Goal: Communication & Community: Answer question/provide support

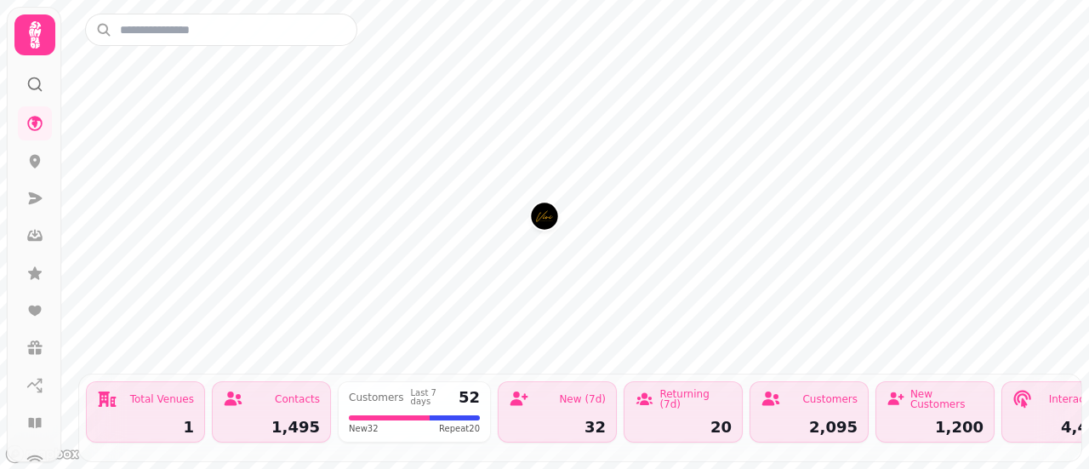
click at [809, 394] on div "Customers" at bounding box center [830, 399] width 55 height 10
click at [33, 166] on icon at bounding box center [35, 162] width 11 height 14
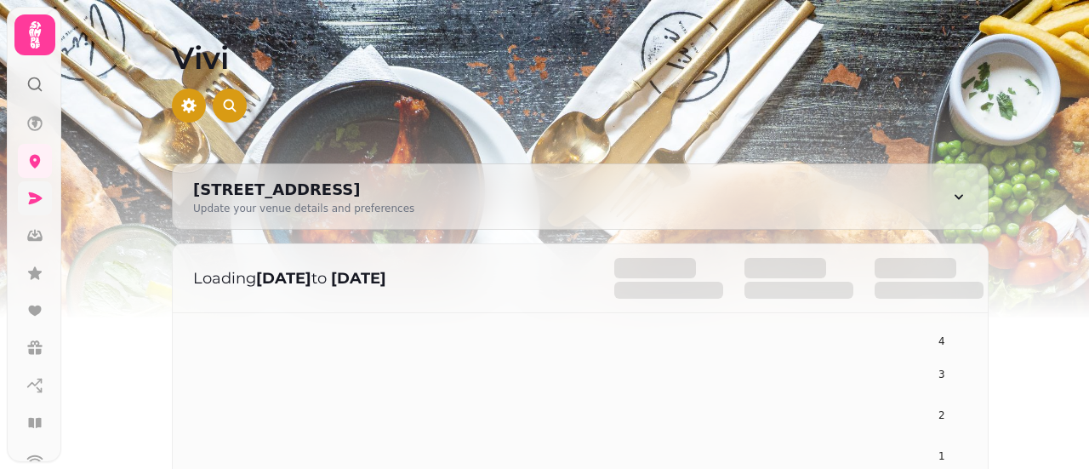
click at [36, 188] on link at bounding box center [35, 198] width 34 height 34
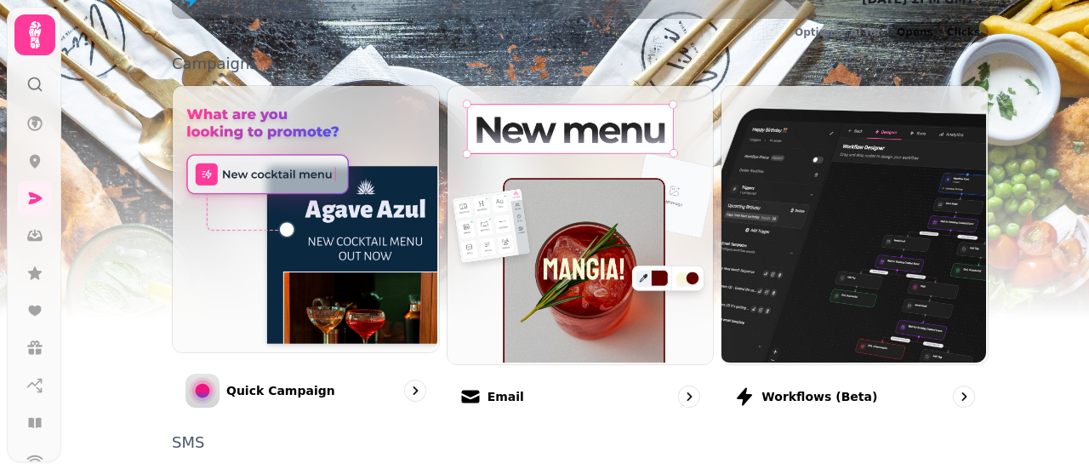
scroll to position [334, 0]
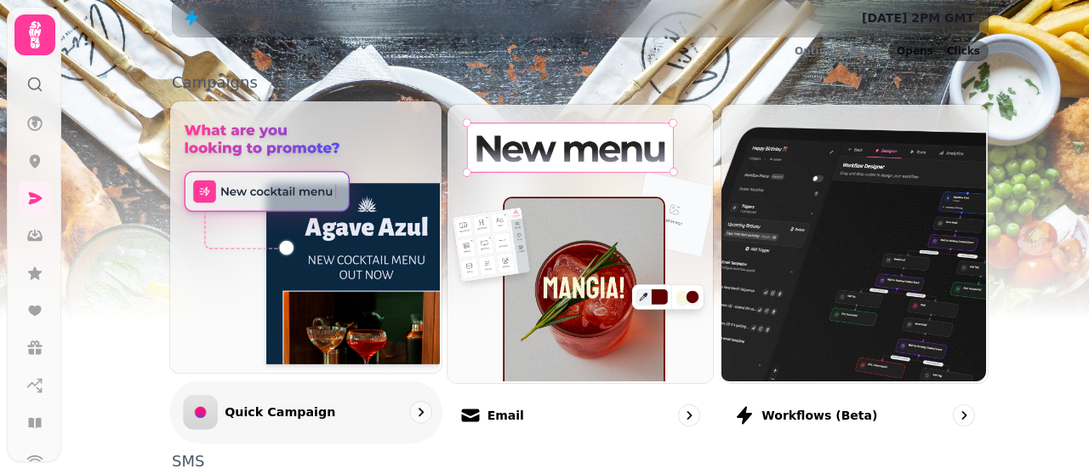
click at [281, 260] on img at bounding box center [305, 236] width 272 height 272
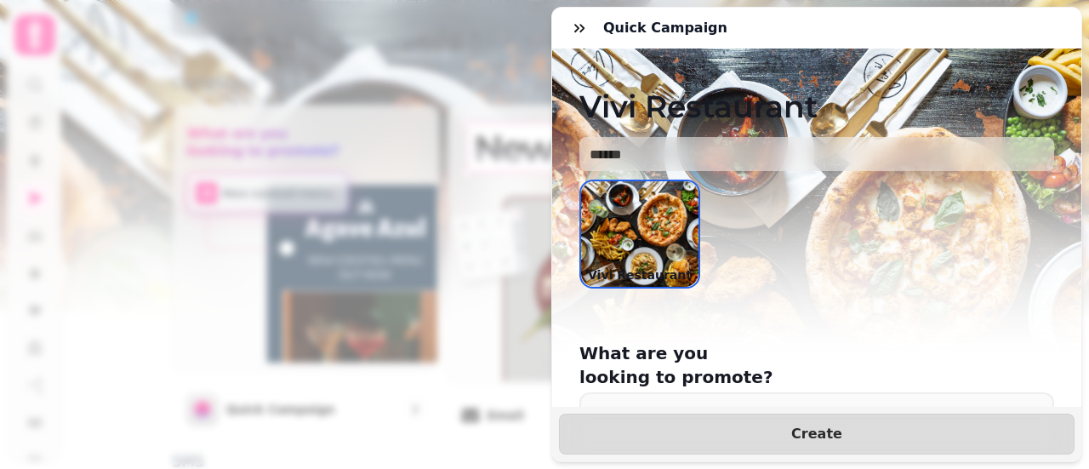
click at [618, 243] on img at bounding box center [639, 234] width 117 height 106
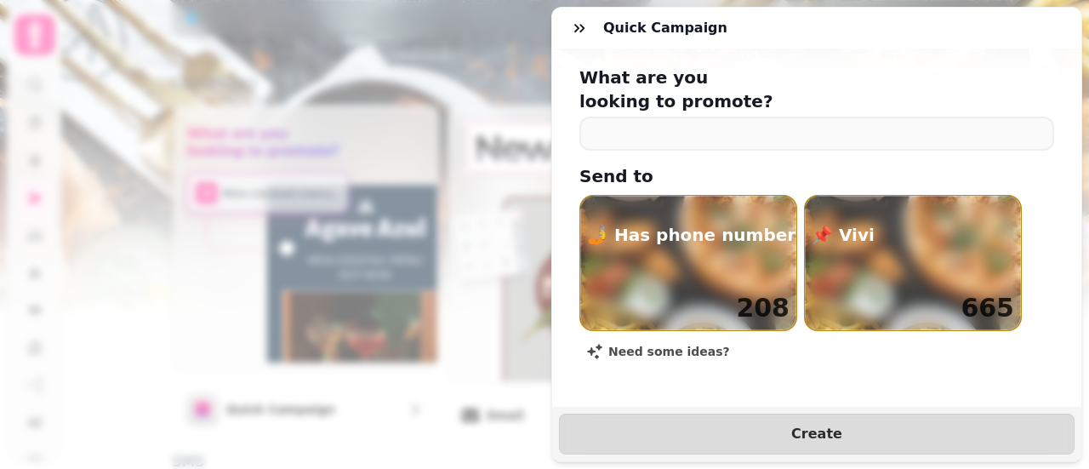
scroll to position [279, 0]
click at [575, 31] on icon "button" at bounding box center [580, 28] width 10 height 9
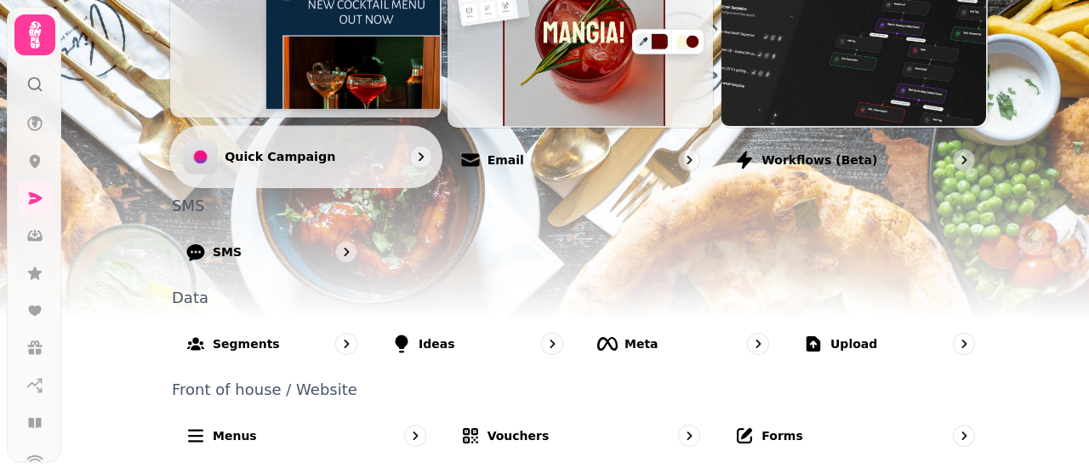
scroll to position [419, 0]
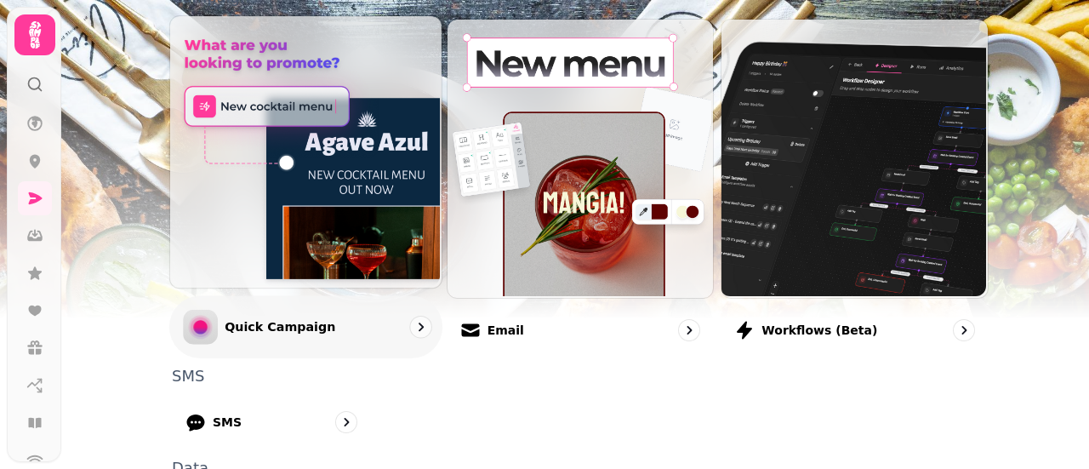
click at [302, 103] on img at bounding box center [305, 150] width 272 height 272
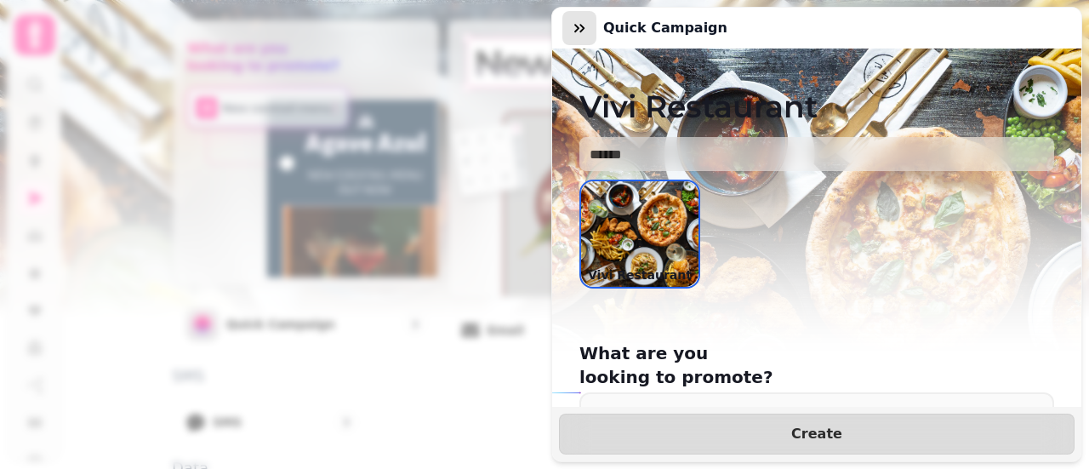
click at [582, 29] on icon "button" at bounding box center [580, 28] width 10 height 9
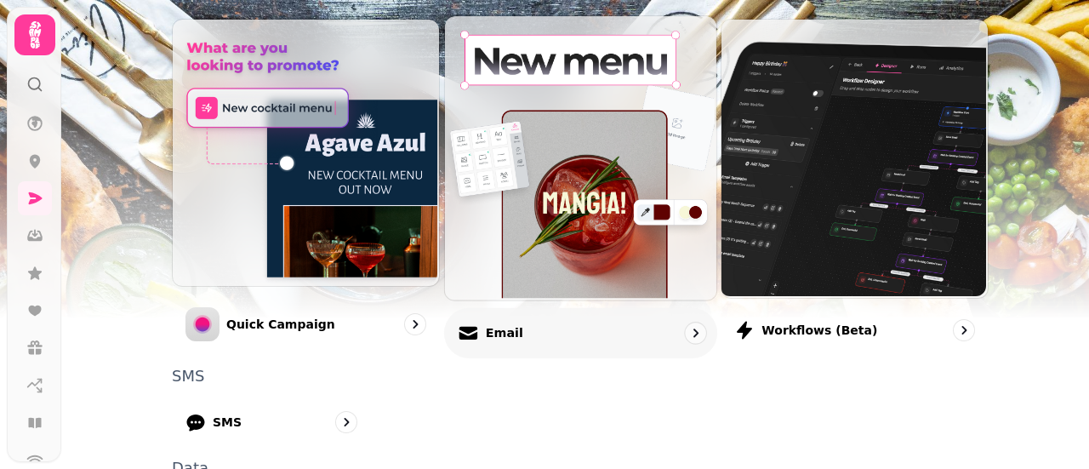
click at [559, 116] on img at bounding box center [579, 155] width 272 height 283
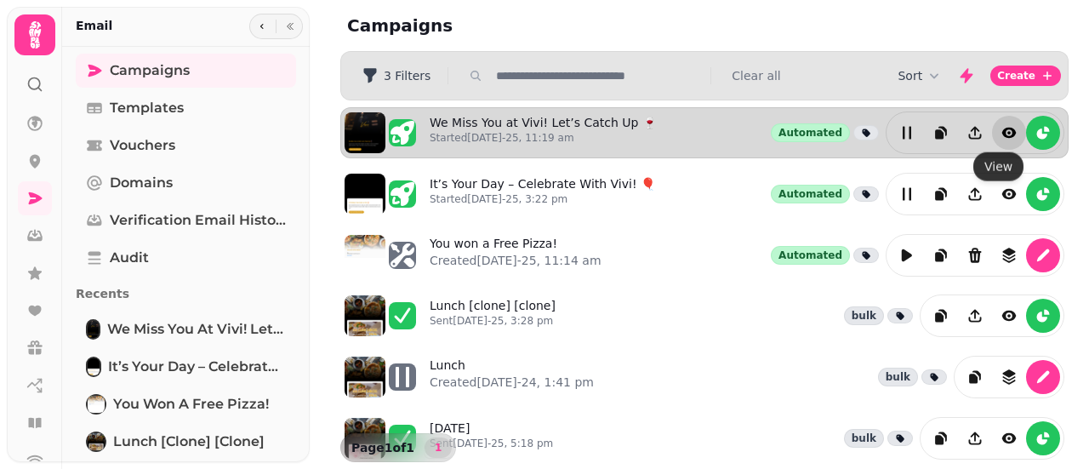
click at [1003, 134] on icon "view" at bounding box center [1009, 132] width 17 height 17
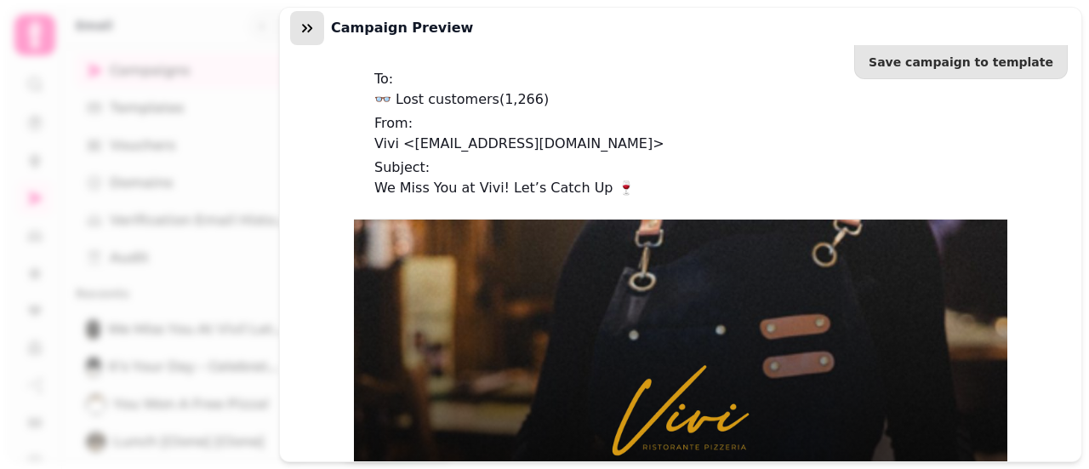
click at [312, 37] on button "button" at bounding box center [307, 28] width 34 height 34
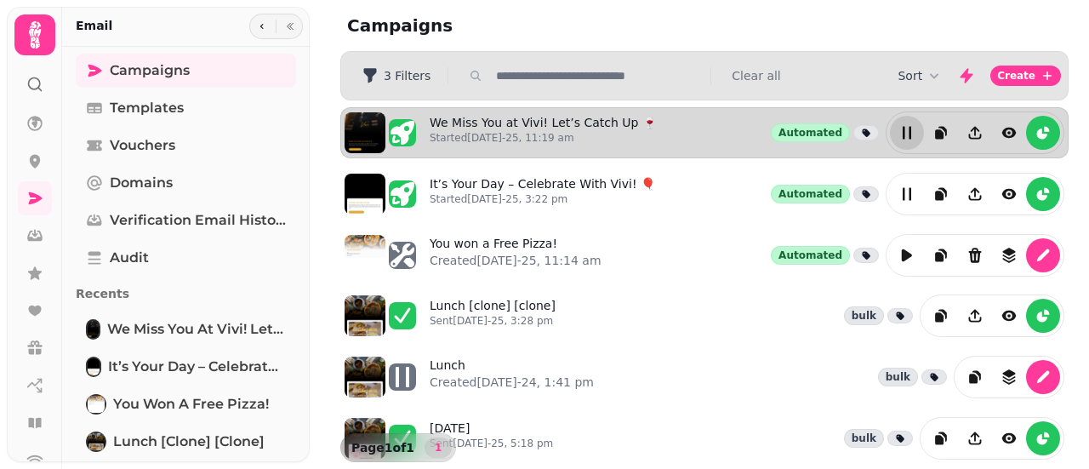
click at [903, 132] on icon "edit" at bounding box center [907, 133] width 9 height 13
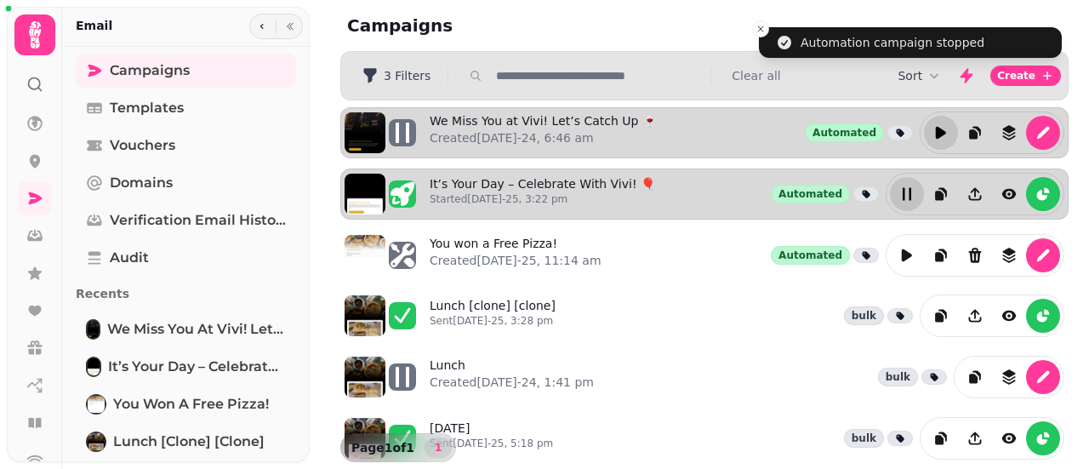
click at [893, 201] on button "edit" at bounding box center [907, 194] width 34 height 34
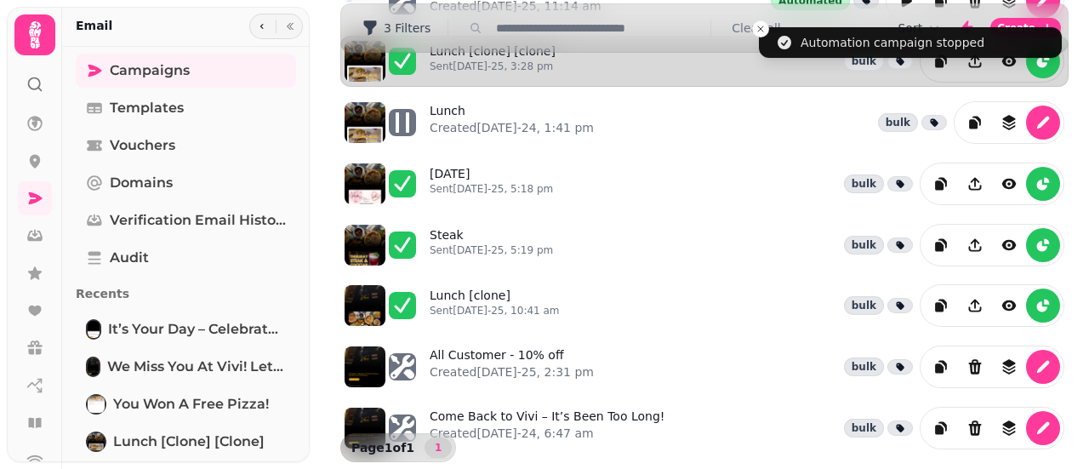
scroll to position [255, 0]
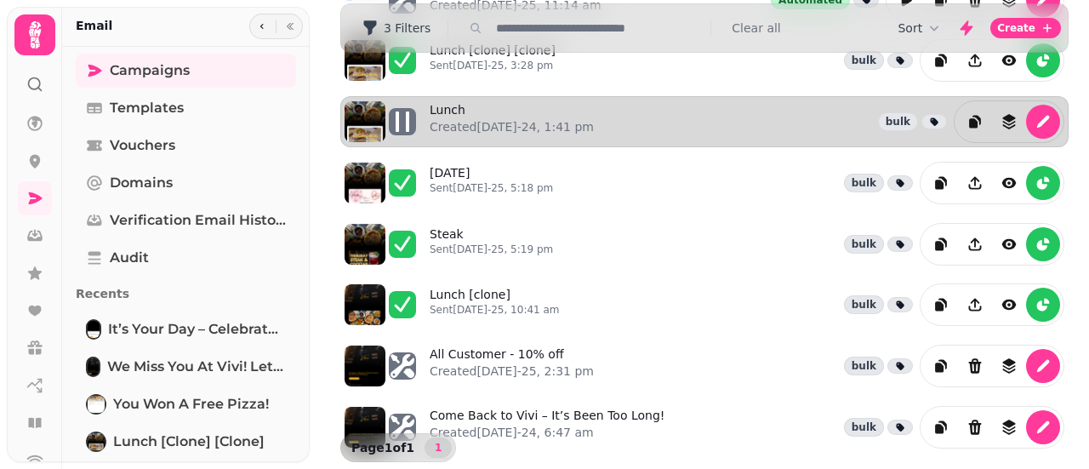
drag, startPoint x: 706, startPoint y: 108, endPoint x: 670, endPoint y: 123, distance: 39.7
click at [670, 123] on div "Lunch Created 25th Nov-24, 1:41 pm bulk" at bounding box center [747, 121] width 635 height 43
click at [403, 113] on icon at bounding box center [402, 121] width 27 height 27
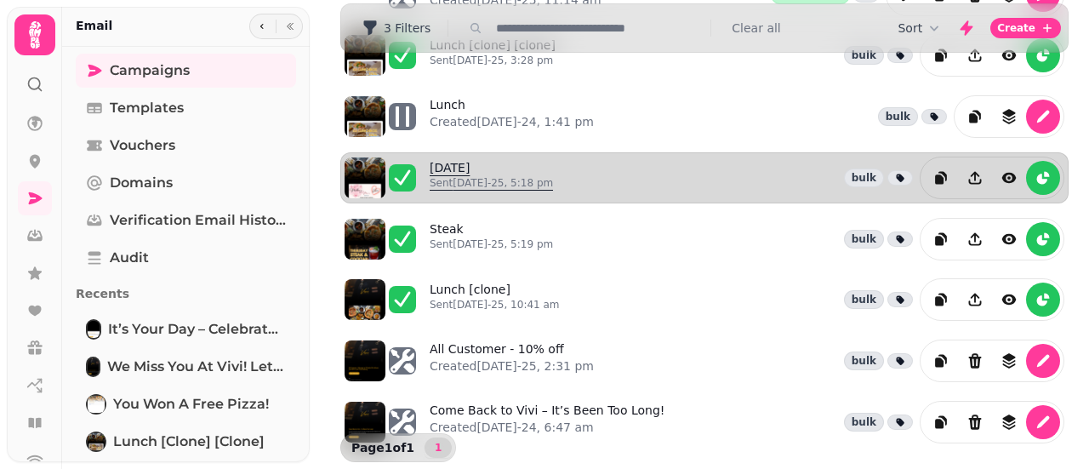
scroll to position [261, 0]
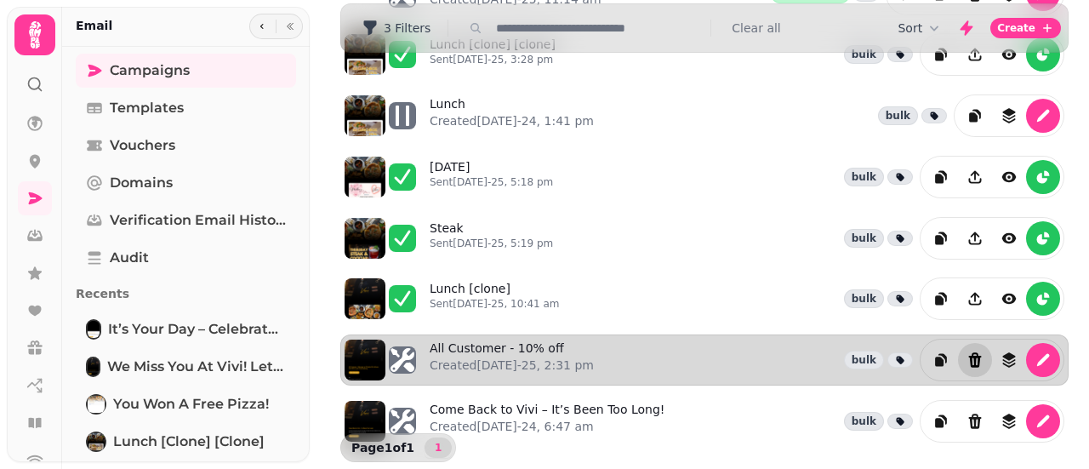
click at [969, 352] on icon "Delete" at bounding box center [975, 359] width 13 height 15
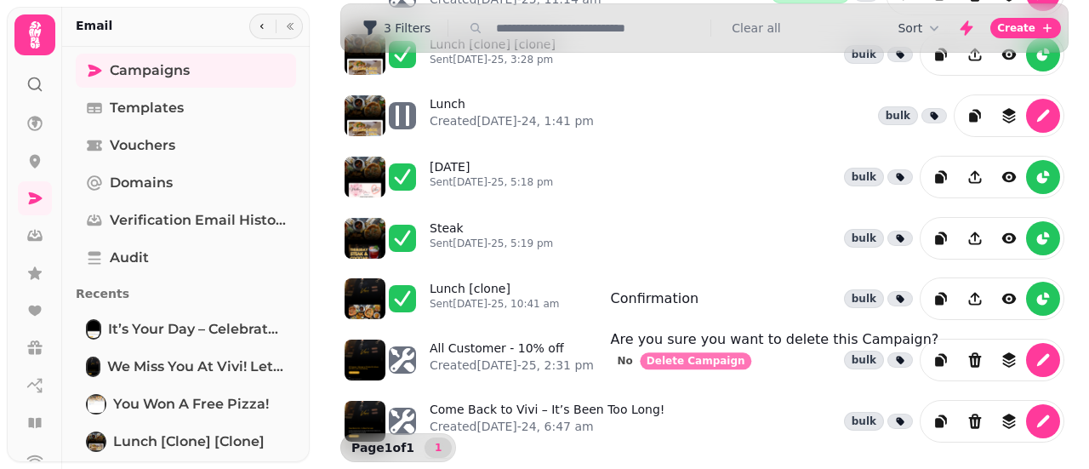
click at [746, 366] on span "Delete Campaign" at bounding box center [696, 361] width 99 height 10
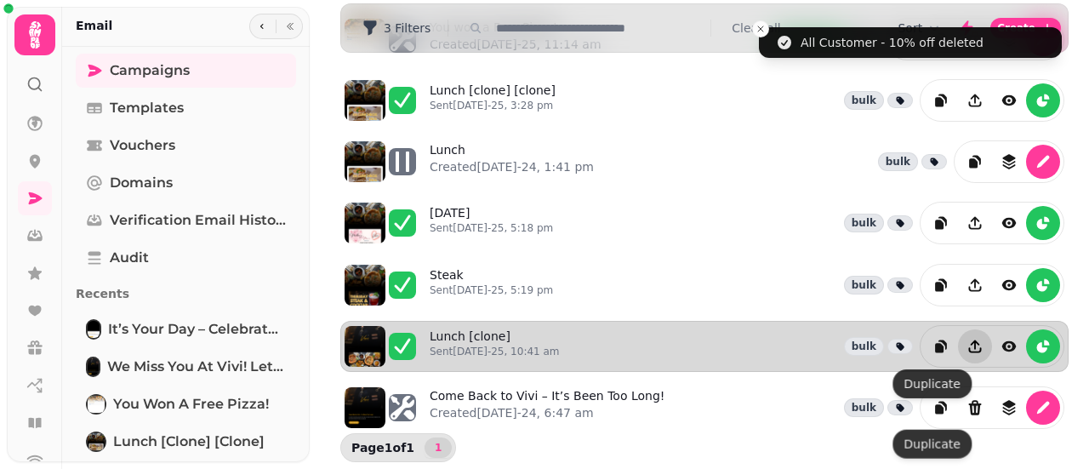
scroll to position [204, 0]
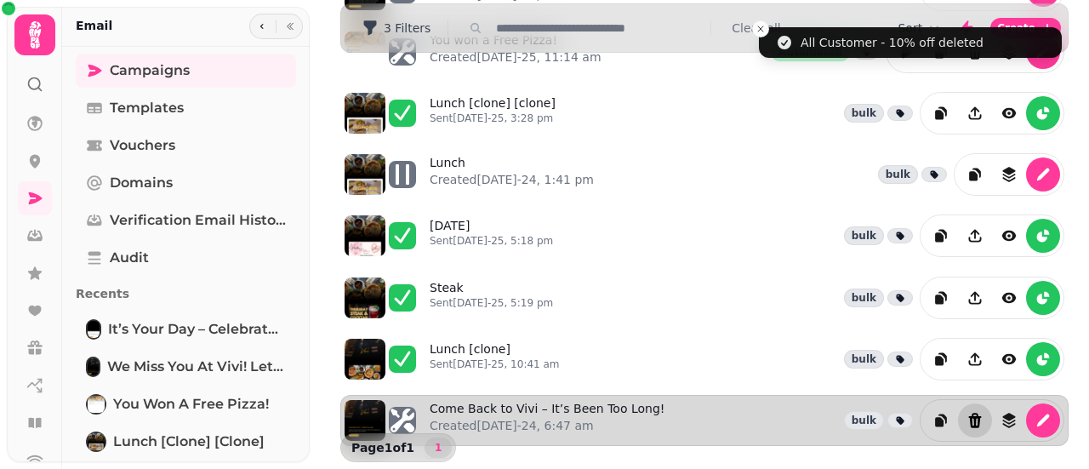
click at [968, 412] on icon "Delete" at bounding box center [975, 420] width 17 height 17
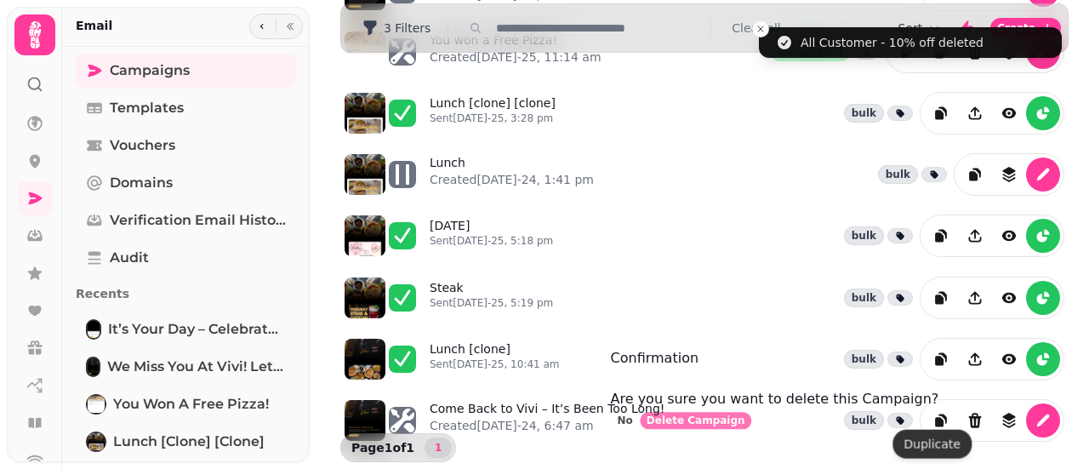
click at [746, 426] on span "Delete Campaign" at bounding box center [696, 420] width 99 height 10
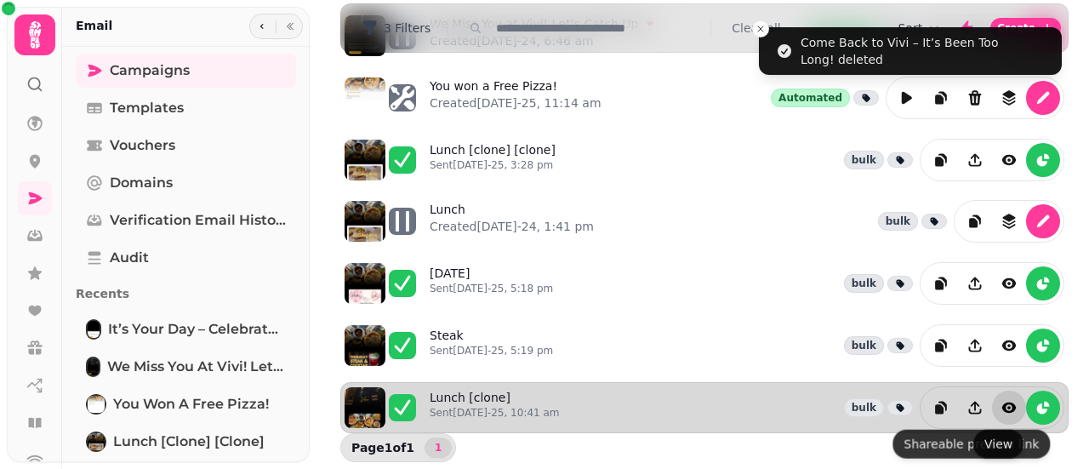
scroll to position [148, 0]
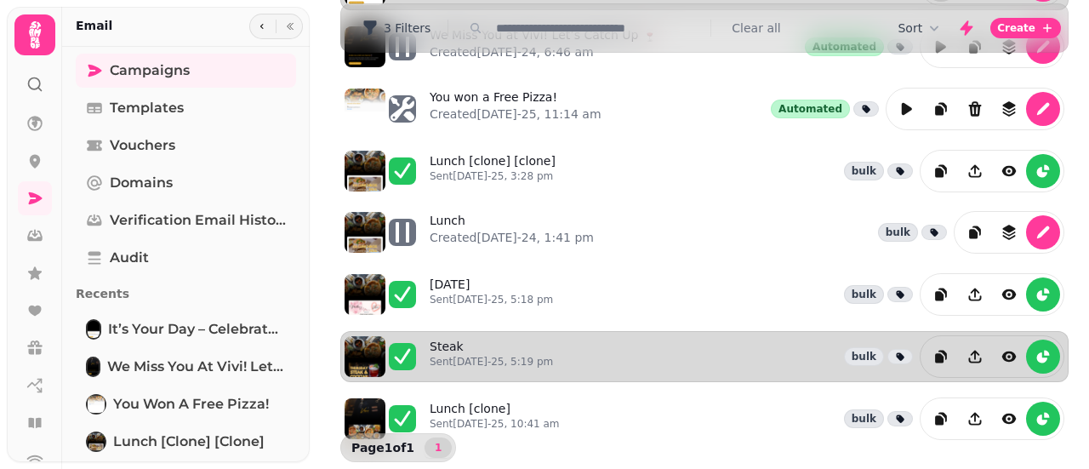
click at [744, 350] on div "Steak Sent 27th Jan-25, 5:19 pm bulk" at bounding box center [747, 356] width 635 height 43
click at [758, 348] on div "Steak Sent 27th Jan-25, 5:19 pm bulk" at bounding box center [747, 356] width 635 height 43
click at [475, 345] on link "Steak Sent 27th Jan-25, 5:19 pm" at bounding box center [491, 356] width 123 height 37
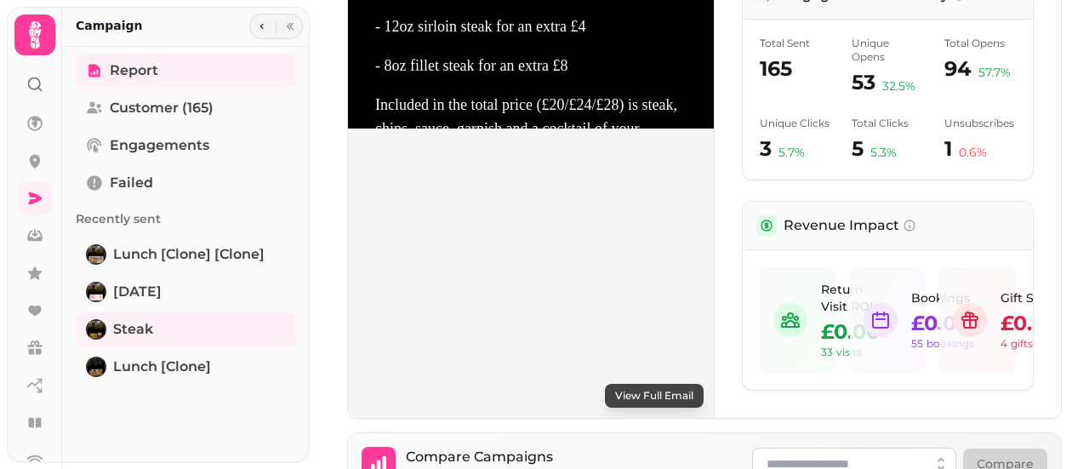
scroll to position [681, 0]
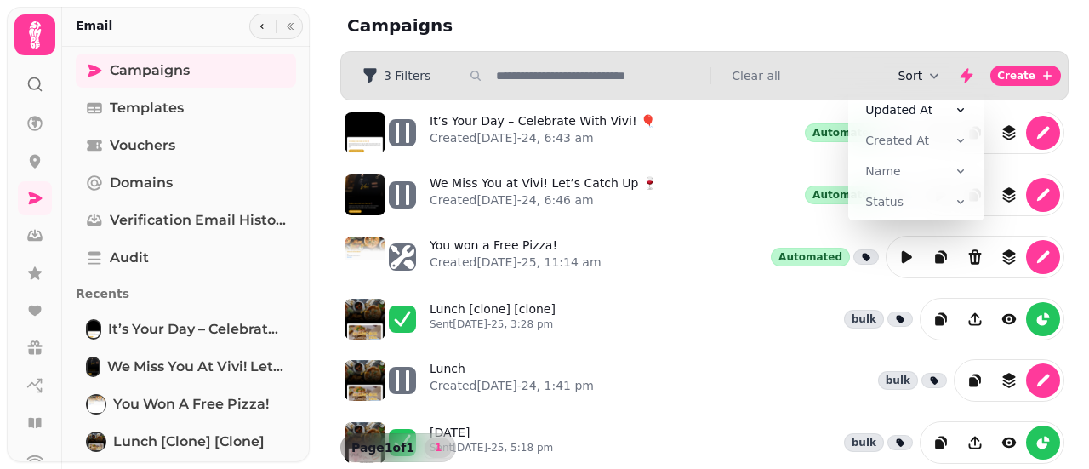
click at [929, 74] on icon "button" at bounding box center [934, 75] width 17 height 17
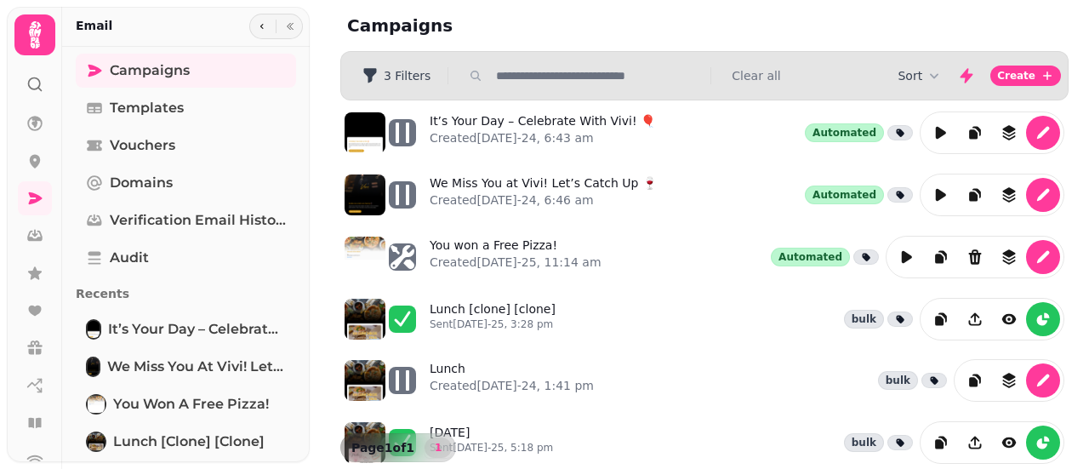
click at [749, 83] on button "Clear all" at bounding box center [756, 75] width 49 height 17
click at [750, 78] on div "3 Filters" at bounding box center [704, 75] width 727 height 27
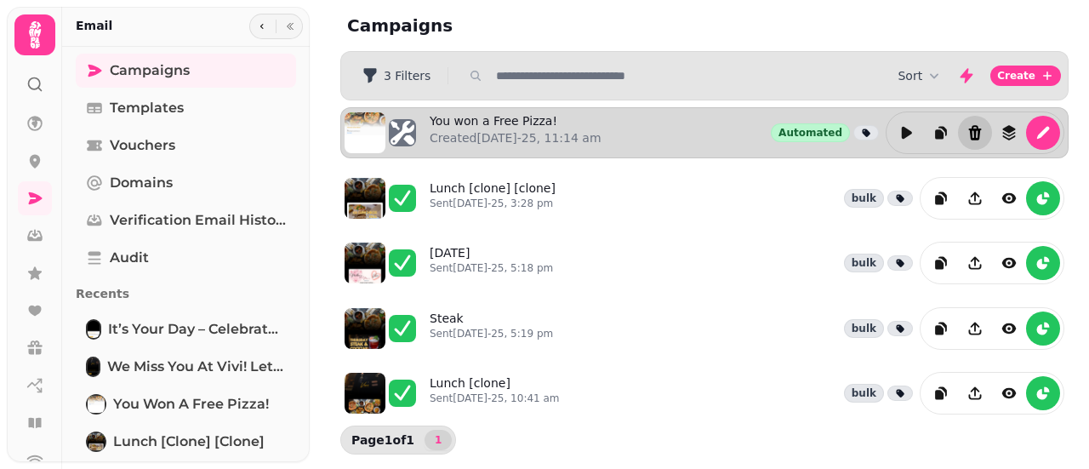
click at [976, 135] on icon "Delete" at bounding box center [975, 132] width 13 height 15
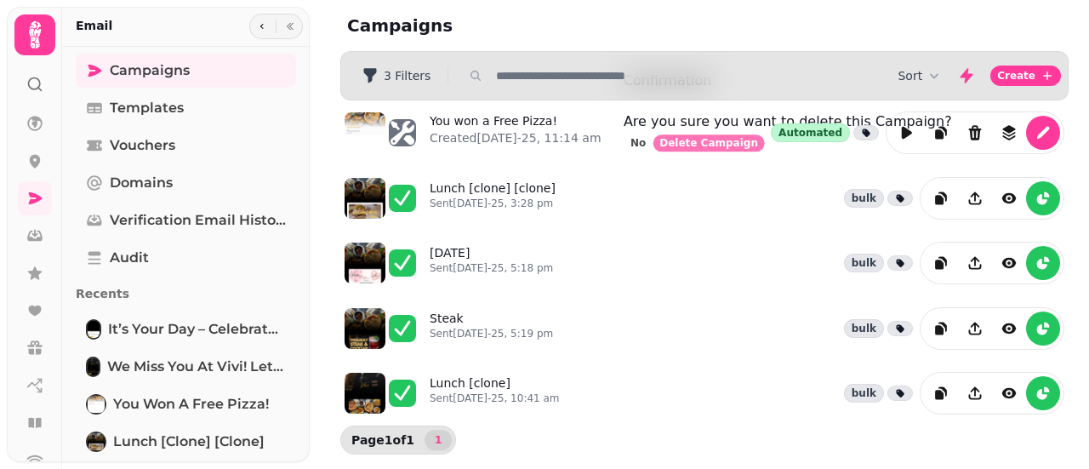
click at [758, 148] on span "Delete Campaign" at bounding box center [709, 143] width 99 height 10
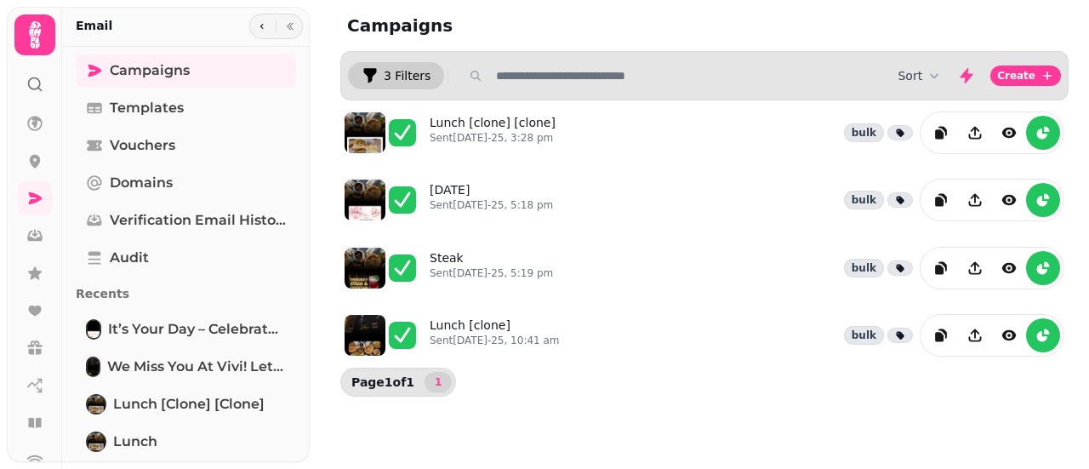
click at [395, 71] on span "3 Filters" at bounding box center [407, 76] width 47 height 12
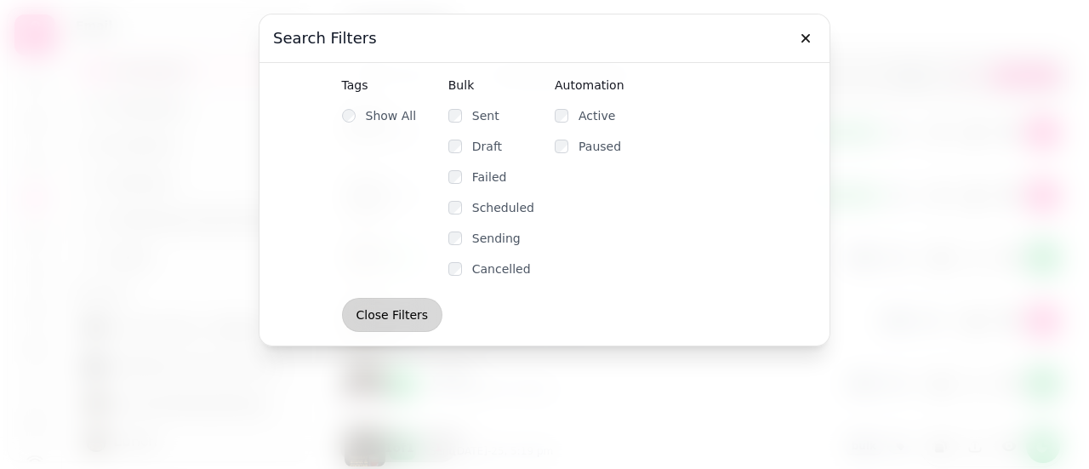
click at [429, 311] on span "Close Filters" at bounding box center [393, 315] width 72 height 12
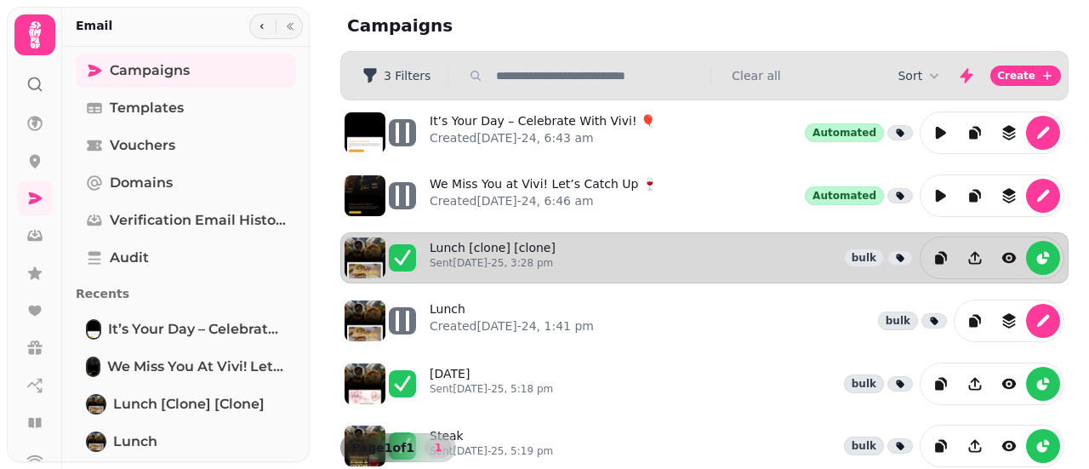
drag, startPoint x: 553, startPoint y: 131, endPoint x: 796, endPoint y: 261, distance: 275.3
click at [798, 260] on div "Lunch [clone] [clone] Sent 9th Apr-25, 3:28 pm bulk" at bounding box center [747, 258] width 635 height 43
click at [402, 249] on icon at bounding box center [402, 257] width 27 height 27
click at [402, 259] on icon at bounding box center [402, 257] width 27 height 27
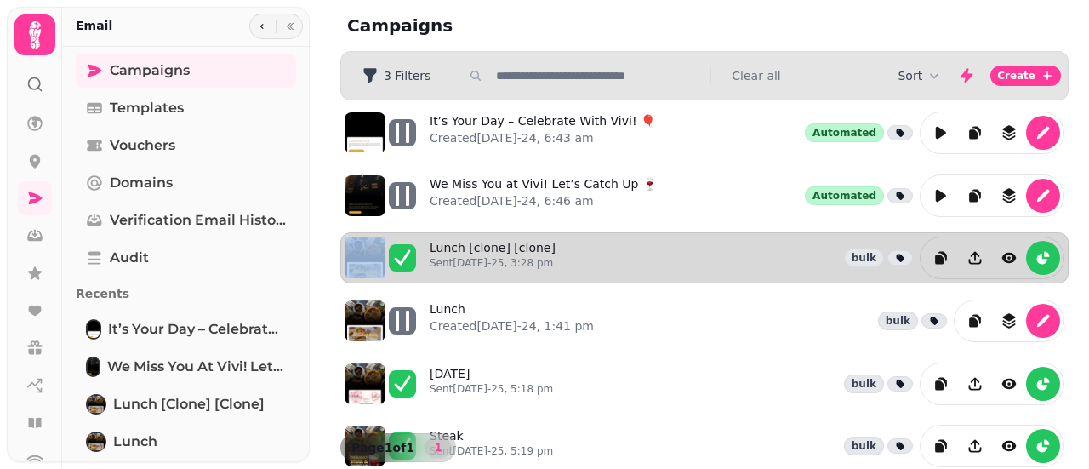
click at [402, 259] on icon at bounding box center [402, 257] width 27 height 27
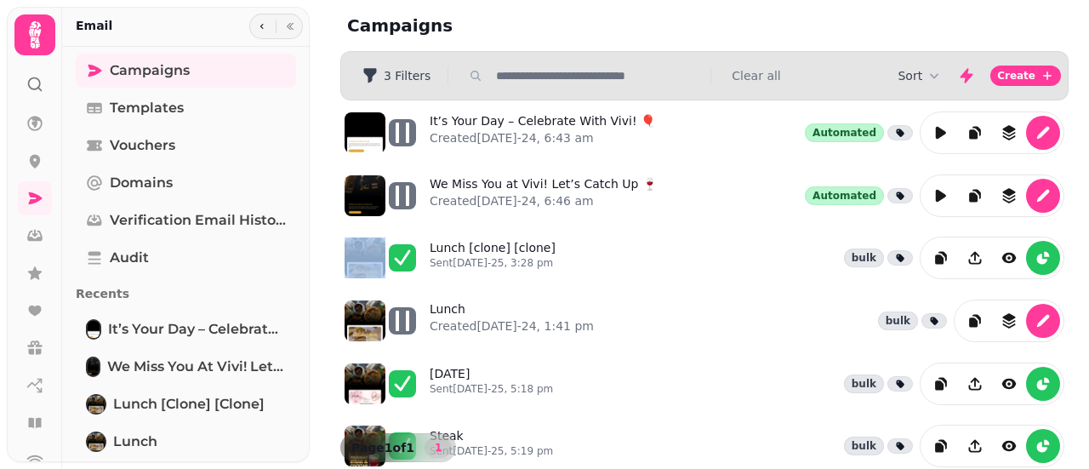
click at [747, 78] on button "Clear all" at bounding box center [756, 75] width 49 height 17
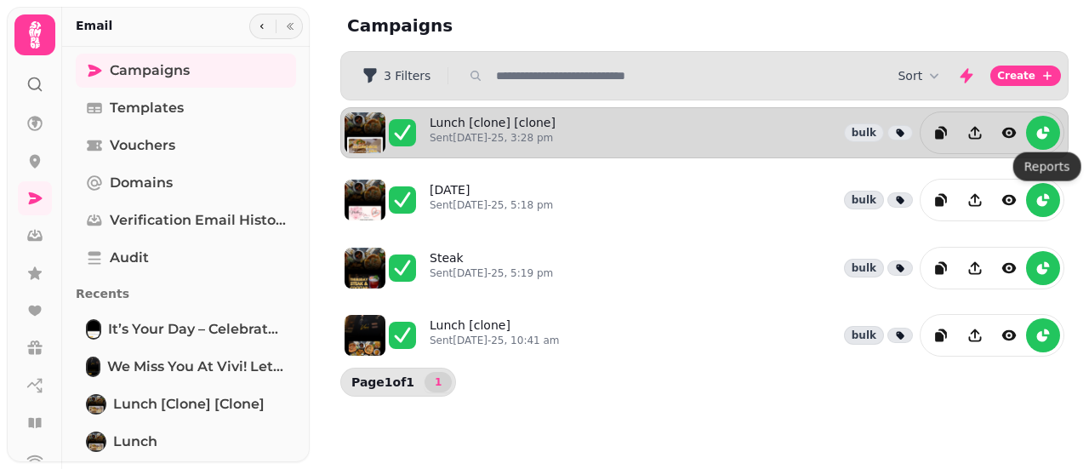
click at [1061, 136] on div at bounding box center [992, 132] width 145 height 43
click at [1057, 136] on button "reports" at bounding box center [1043, 133] width 34 height 34
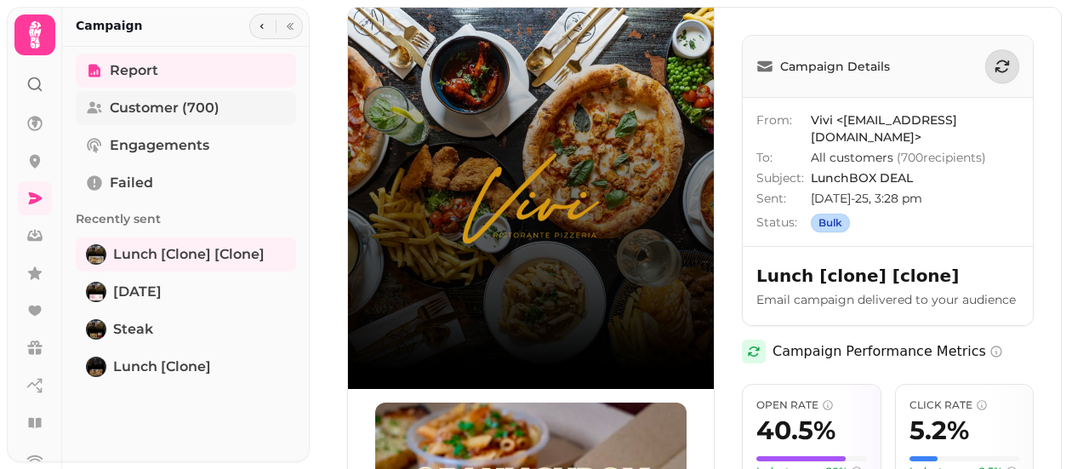
click at [138, 111] on span "Customer (700)" at bounding box center [165, 108] width 110 height 20
select select "**"
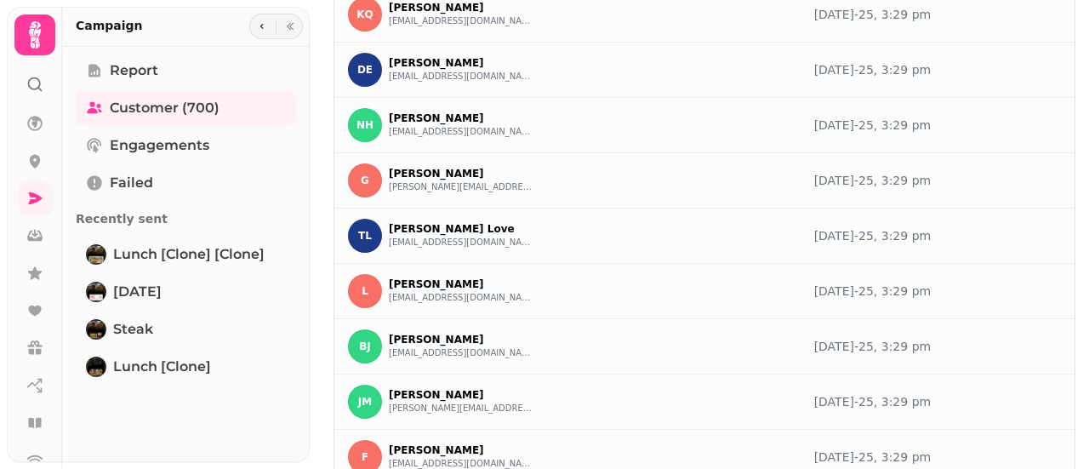
scroll to position [511, 0]
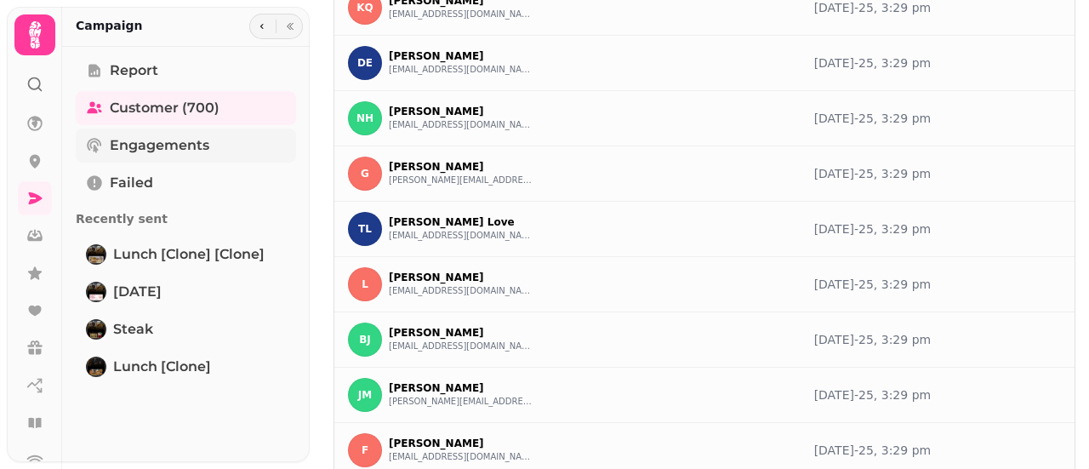
click at [167, 142] on span "Engagements" at bounding box center [160, 145] width 100 height 20
select select "**"
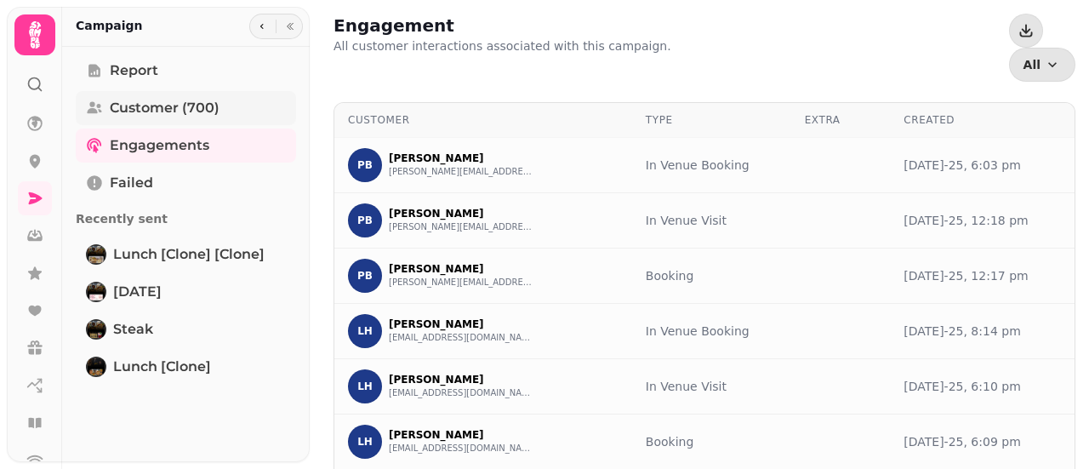
click at [186, 101] on span "Customer (700)" at bounding box center [165, 108] width 110 height 20
select select "**"
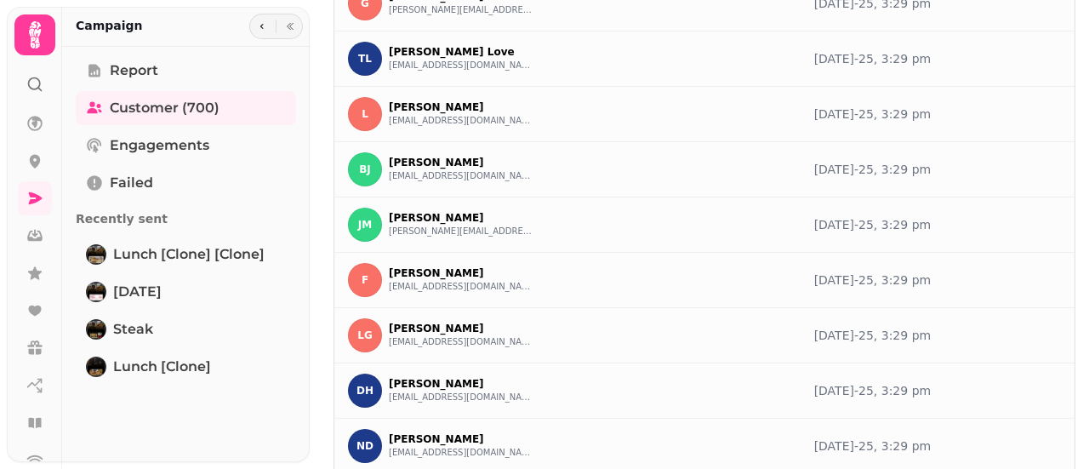
scroll to position [1077, 0]
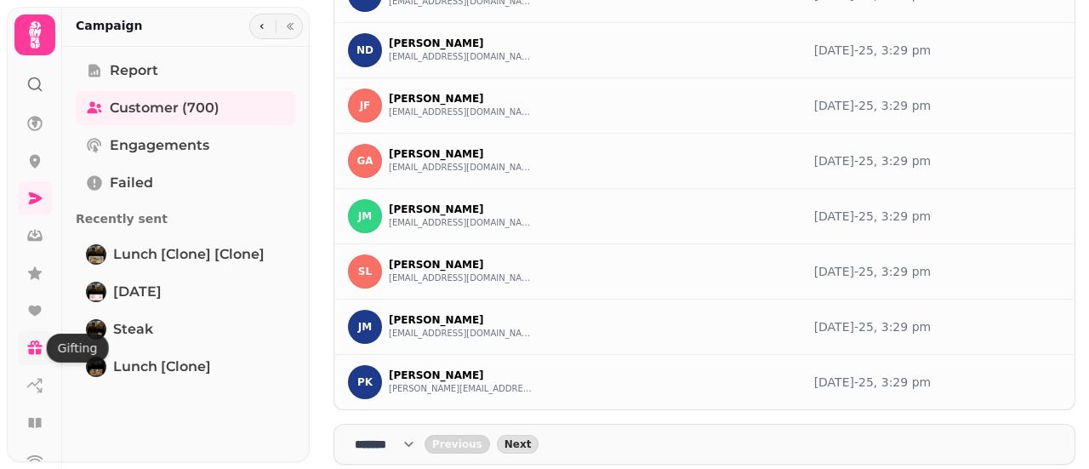
click at [34, 347] on icon at bounding box center [34, 348] width 17 height 17
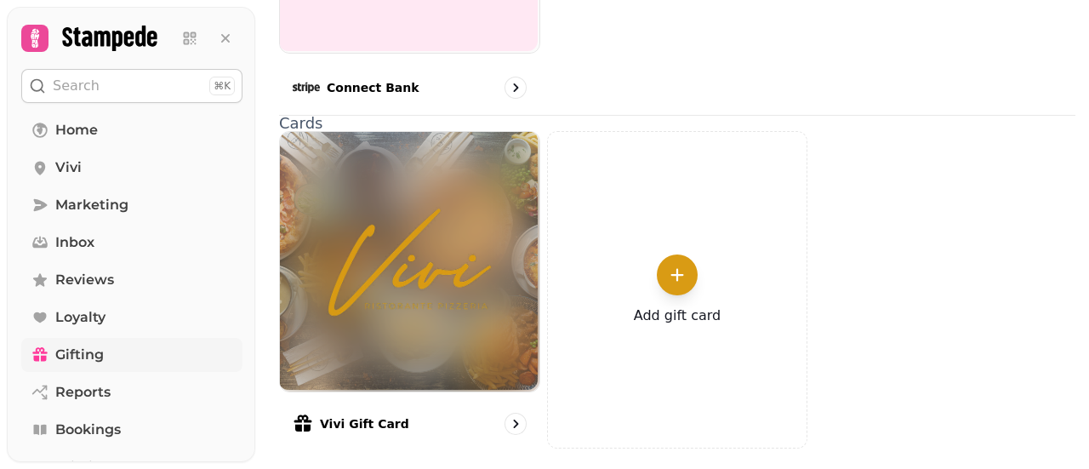
scroll to position [696, 0]
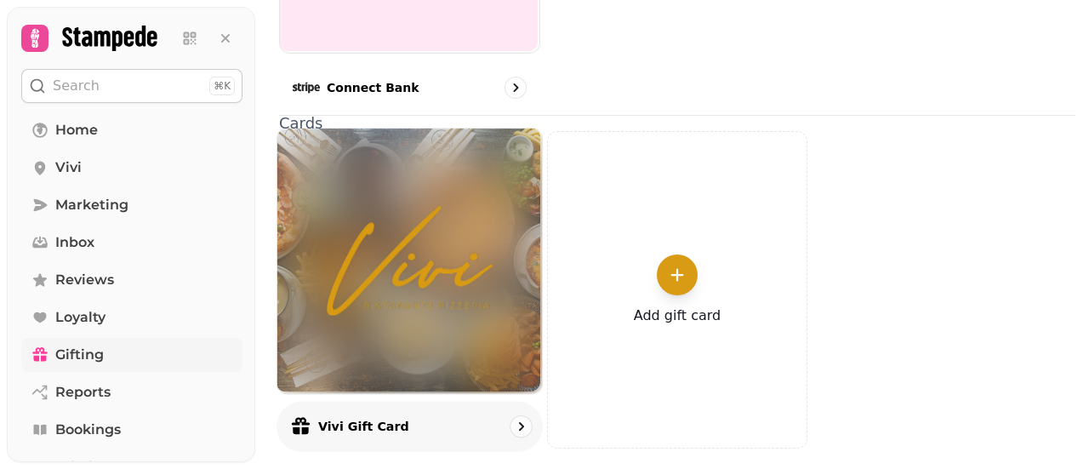
click at [479, 290] on div at bounding box center [409, 261] width 265 height 265
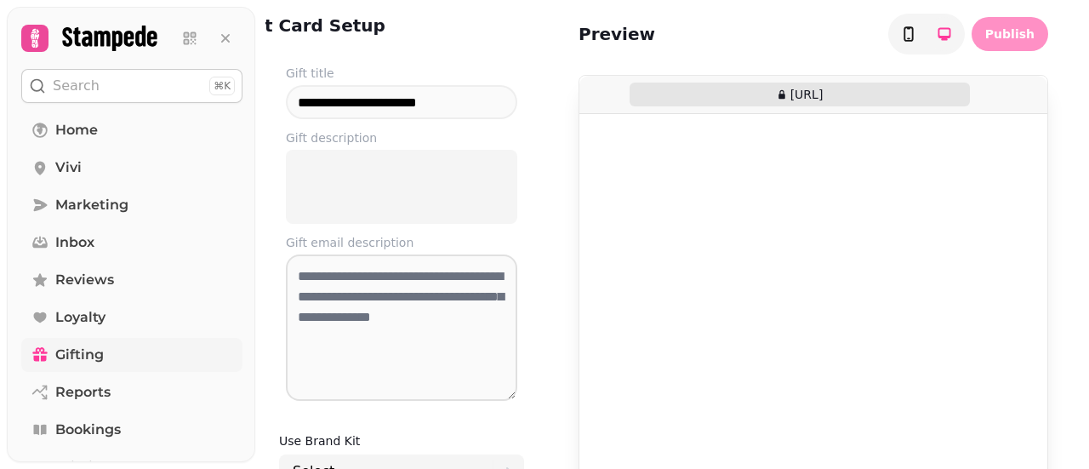
type input "**********"
select select "**********"
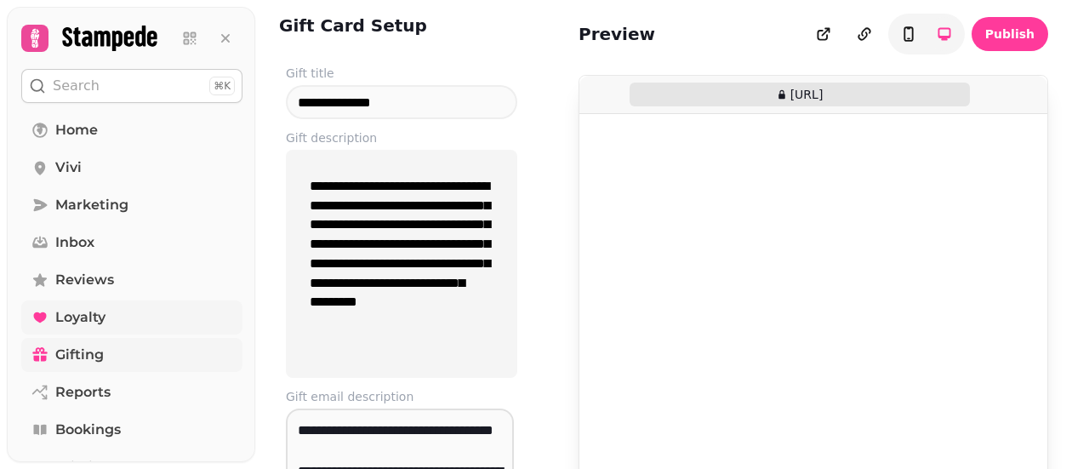
click at [117, 322] on link "Loyalty" at bounding box center [131, 317] width 221 height 34
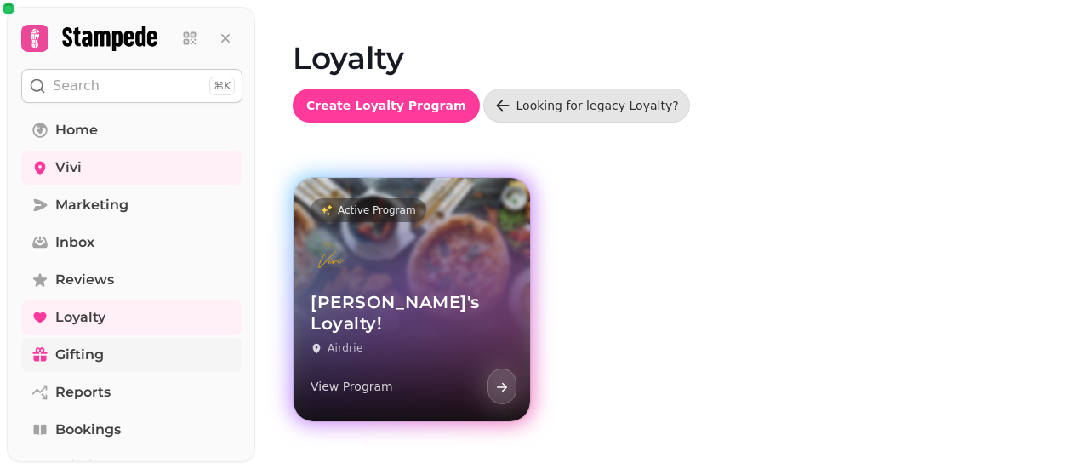
click at [447, 278] on div "[PERSON_NAME]'s Loyalty! Airdrie View Program" at bounding box center [412, 322] width 237 height 197
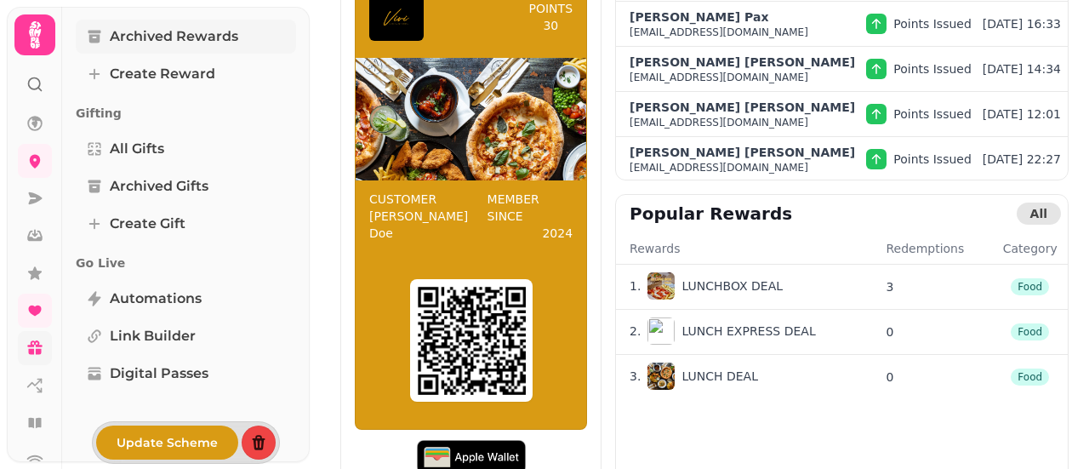
scroll to position [458, 0]
click at [204, 442] on span "Update Scheme" at bounding box center [167, 443] width 101 height 12
select select "**********"
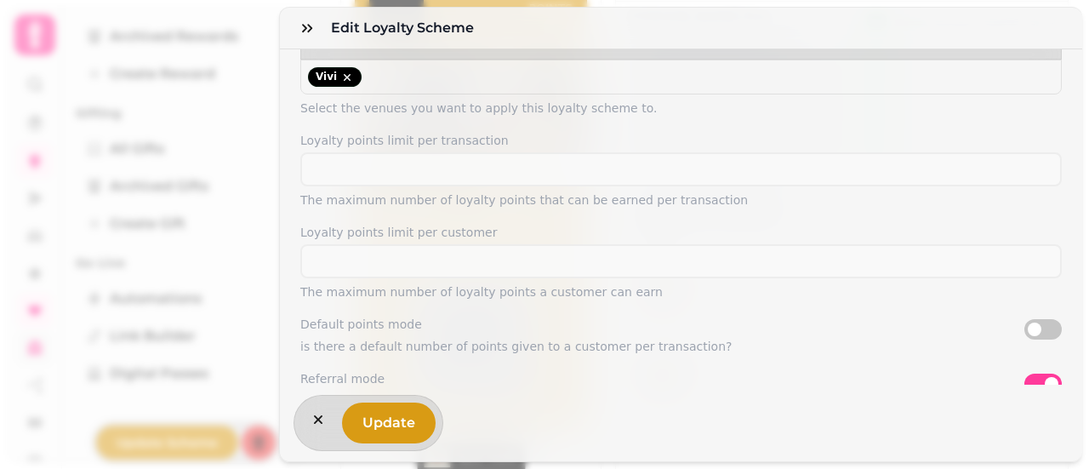
scroll to position [0, 0]
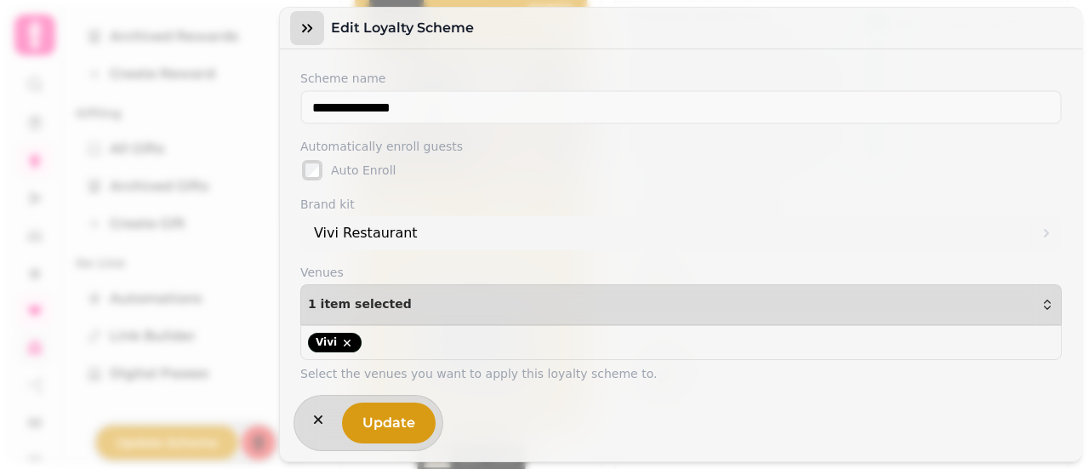
click at [303, 24] on icon "button" at bounding box center [307, 28] width 17 height 17
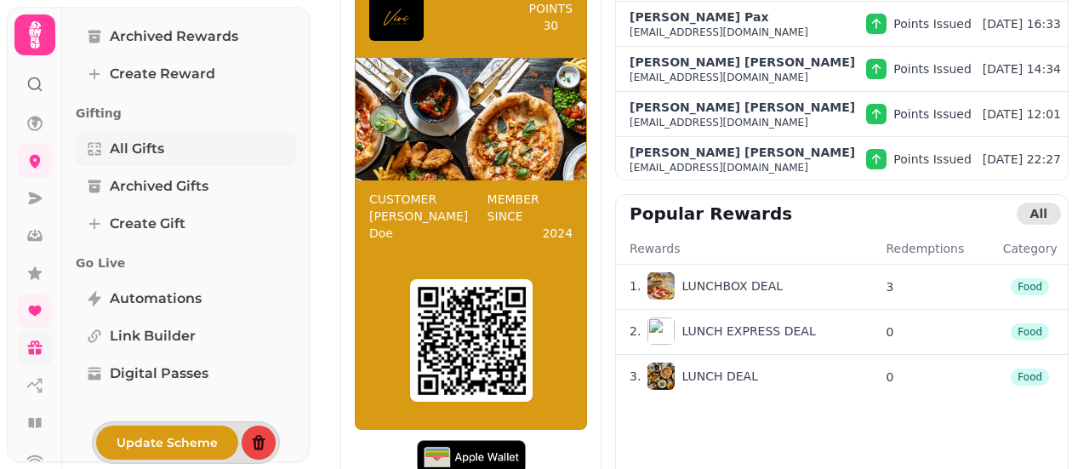
click at [169, 143] on link "All Gifts" at bounding box center [186, 149] width 220 height 34
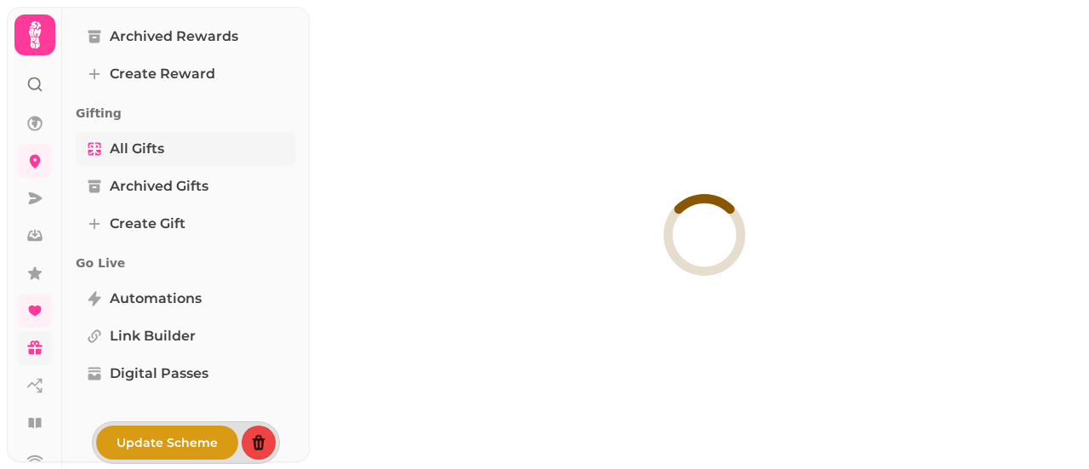
select select "**"
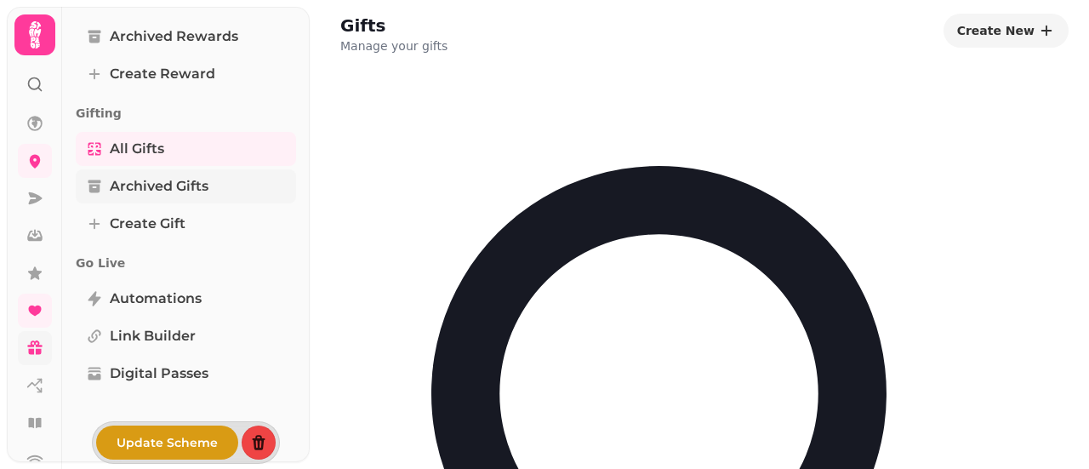
click at [209, 175] on link "Archived Gifts" at bounding box center [186, 186] width 220 height 34
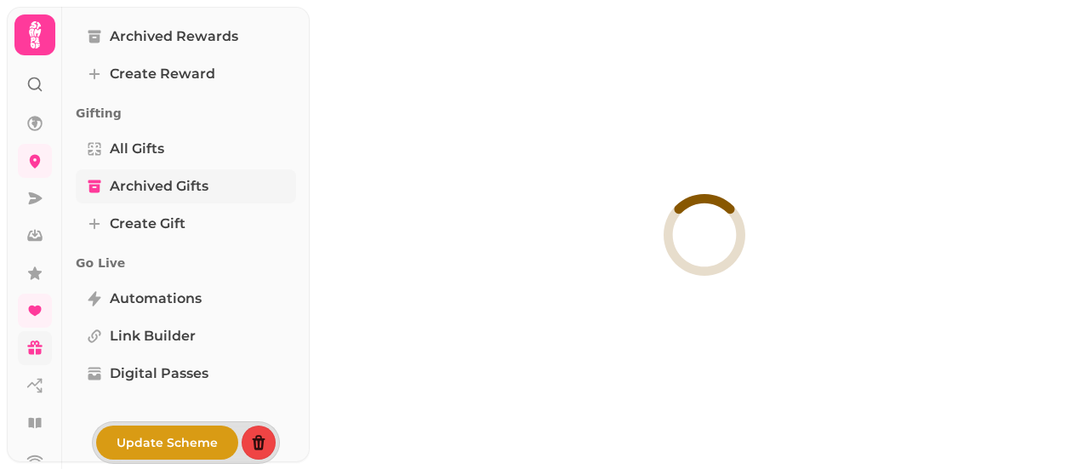
select select "**"
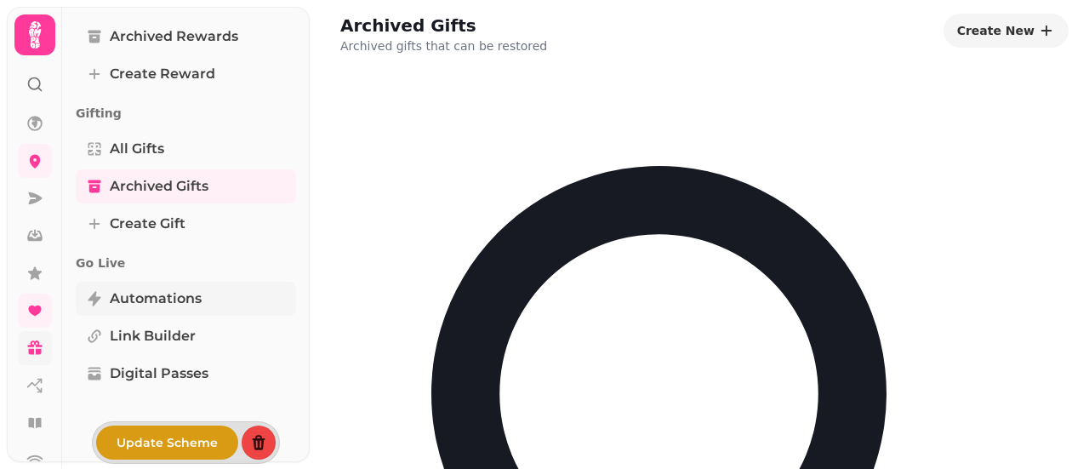
click at [134, 303] on span "Automations" at bounding box center [156, 299] width 92 height 20
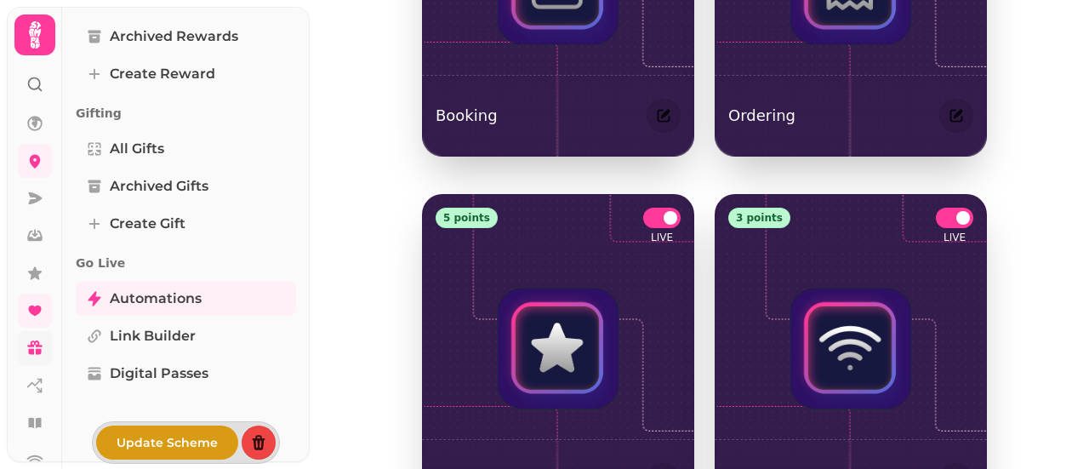
scroll to position [238, 0]
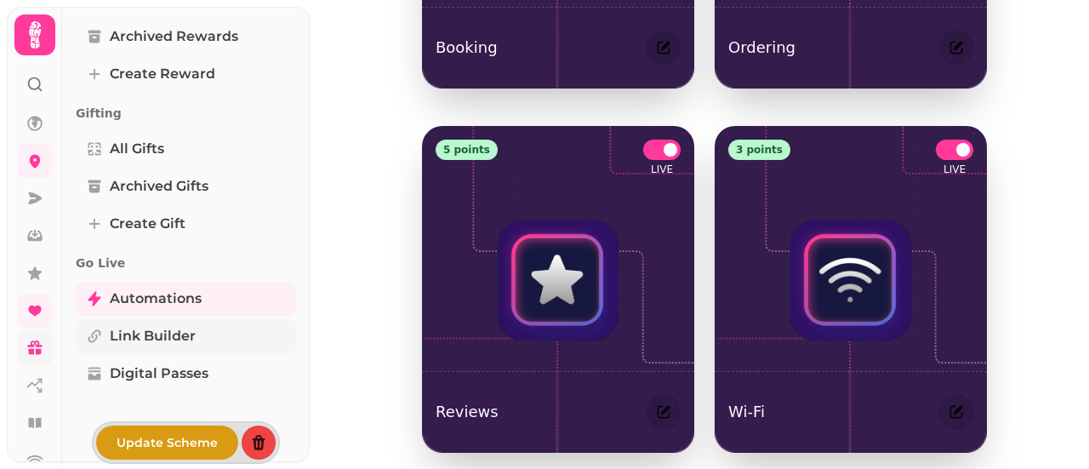
click at [185, 342] on span "Link Builder" at bounding box center [153, 336] width 86 height 20
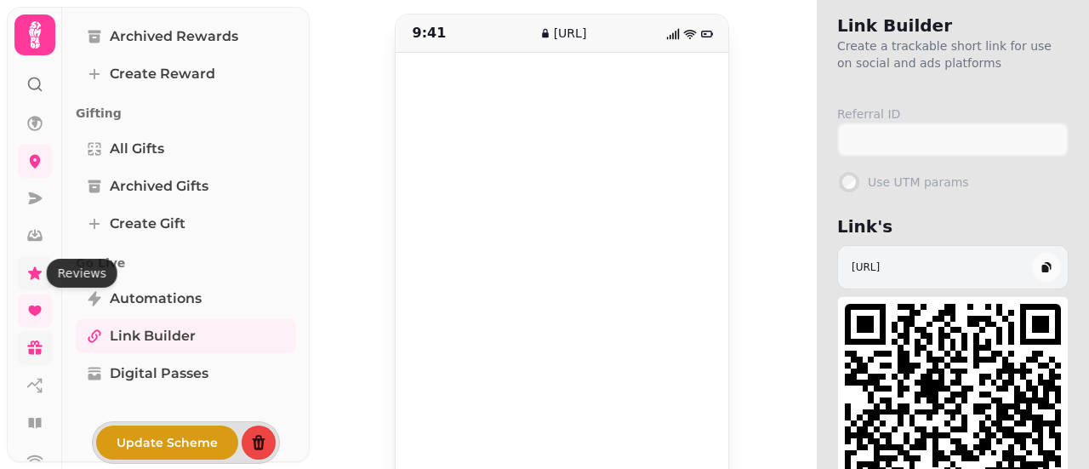
click at [38, 272] on icon at bounding box center [35, 272] width 14 height 13
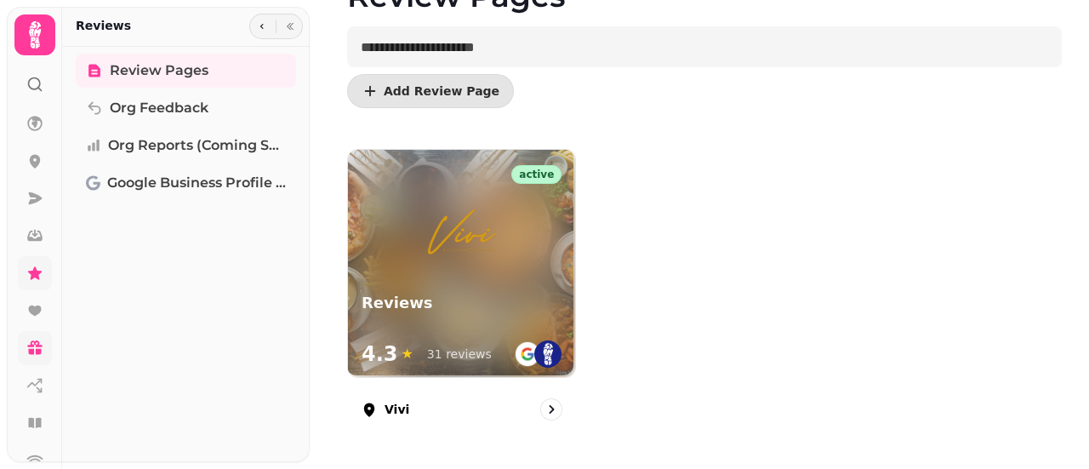
scroll to position [104, 0]
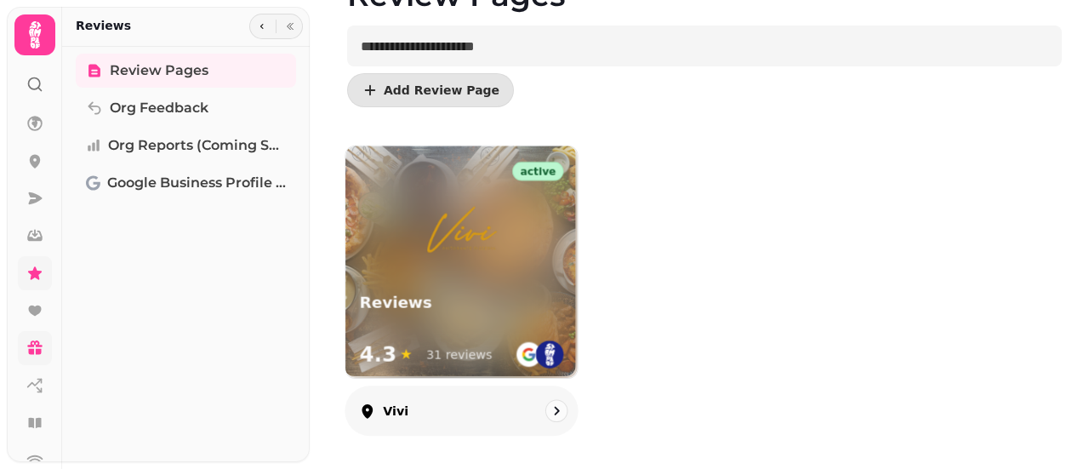
click at [521, 258] on div at bounding box center [462, 215] width 232 height 139
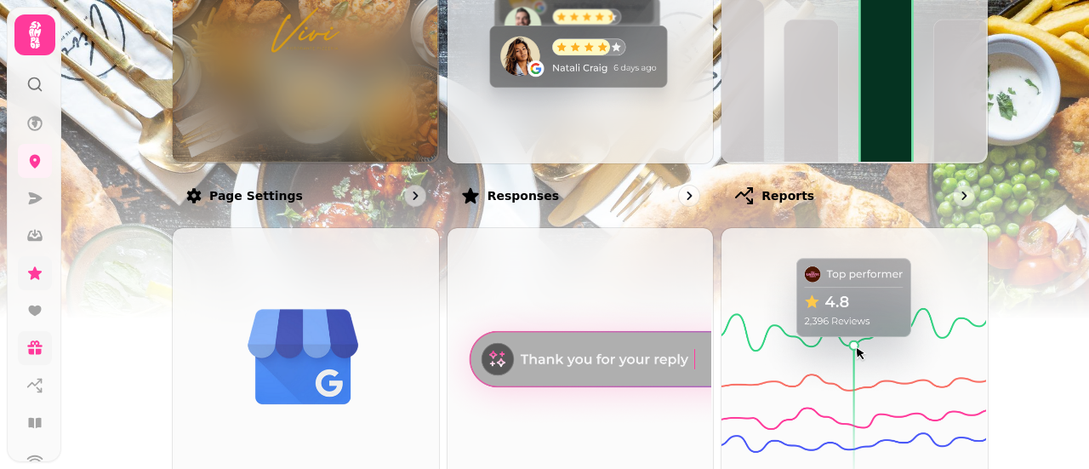
scroll to position [340, 0]
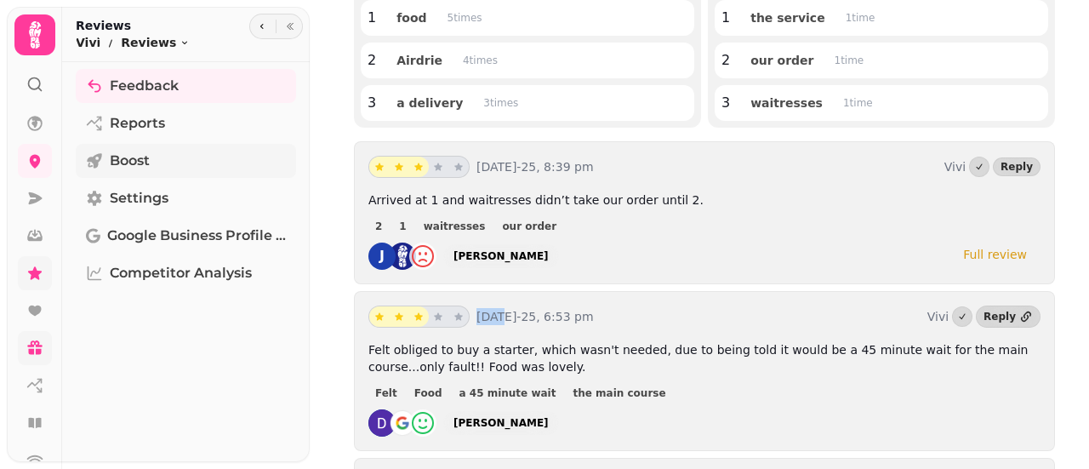
scroll to position [255, 0]
click at [615, 260] on div "J Jane Mcmillan Full review" at bounding box center [705, 256] width 672 height 27
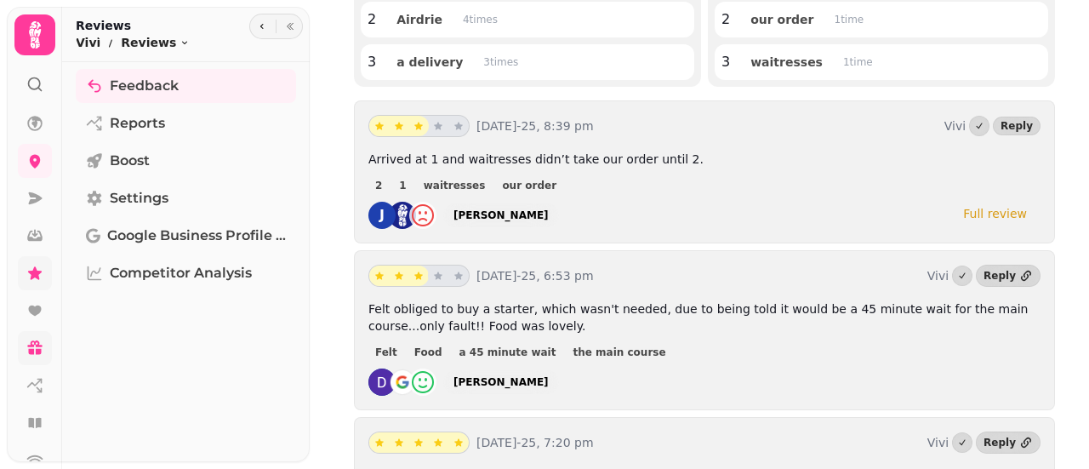
scroll to position [233, 0]
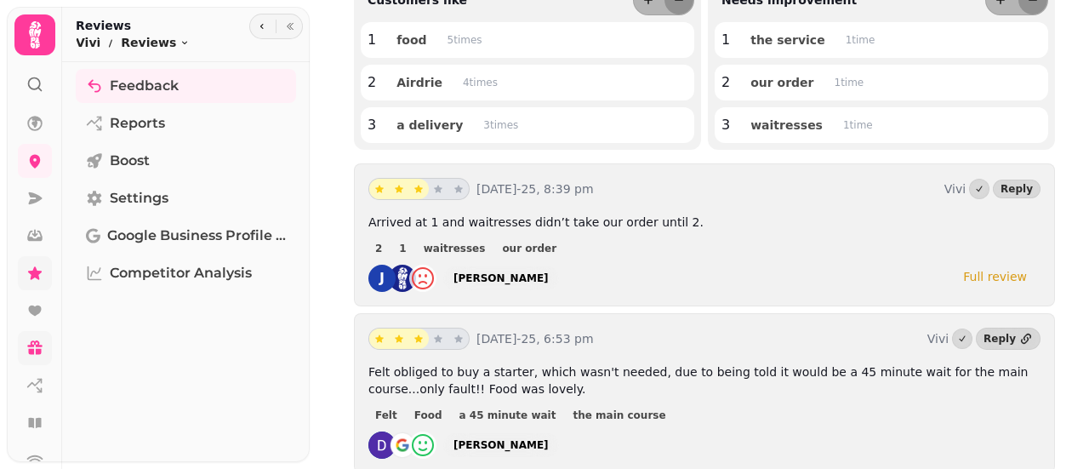
click at [986, 281] on div "Full review" at bounding box center [995, 276] width 64 height 17
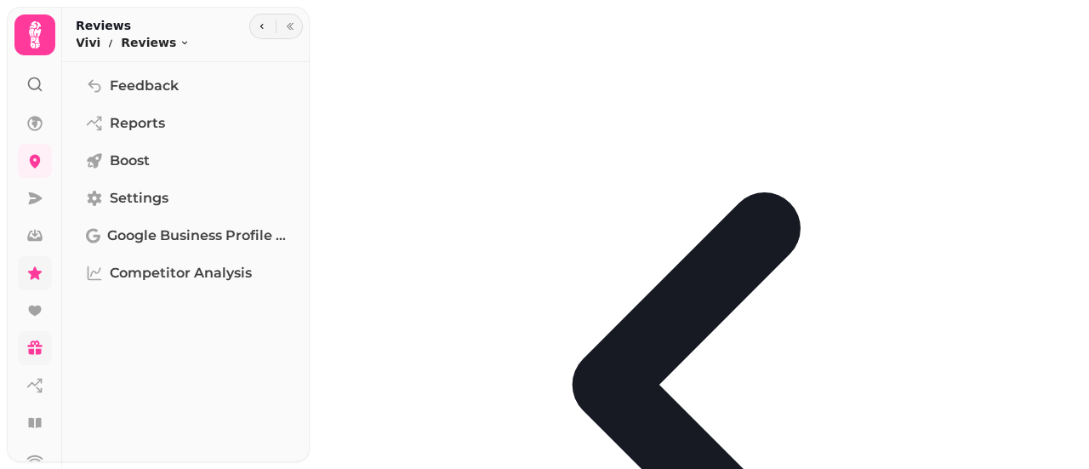
click at [357, 28] on icon "go-back" at bounding box center [704, 384] width 769 height 769
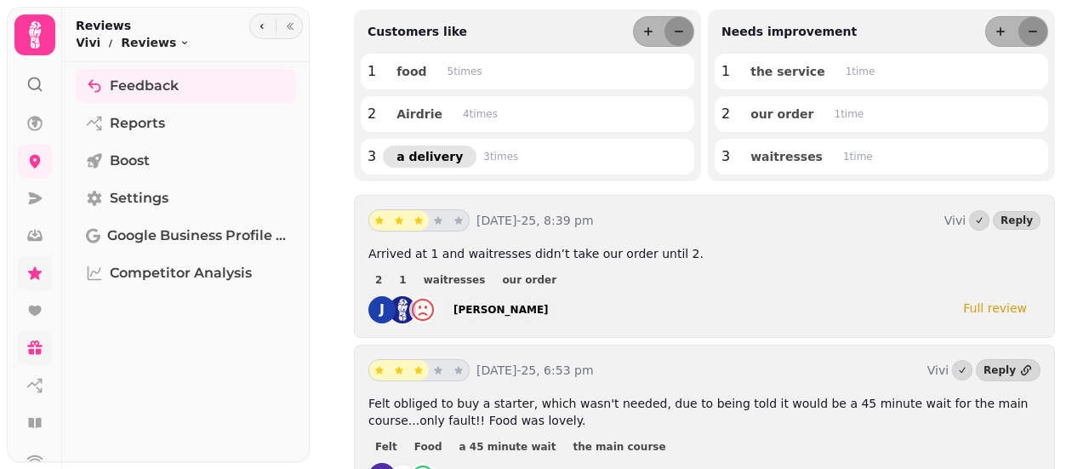
scroll to position [203, 0]
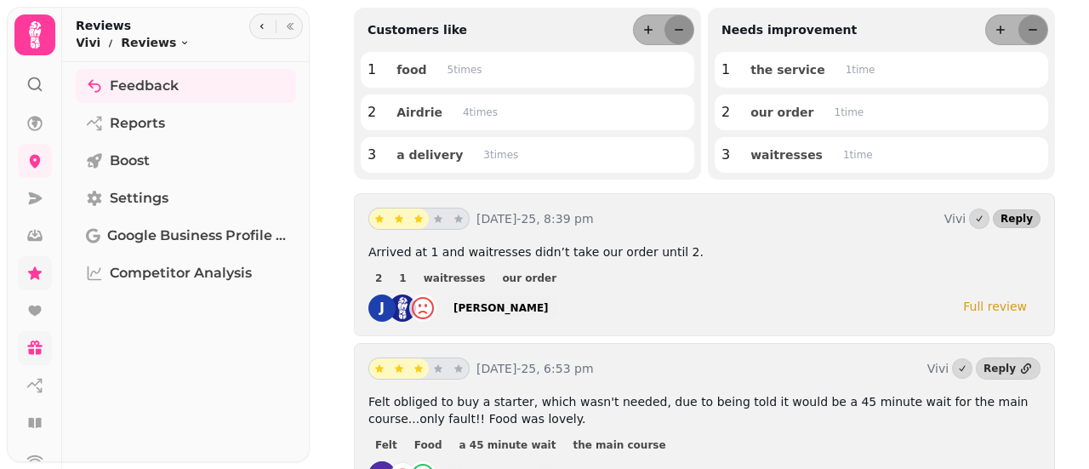
click at [1008, 214] on span "Reply" at bounding box center [1017, 219] width 32 height 10
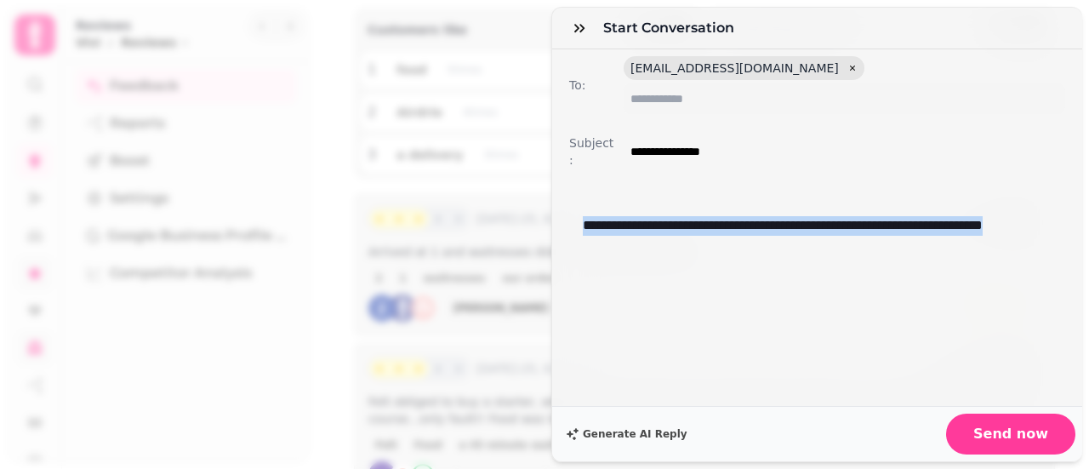
drag, startPoint x: 585, startPoint y: 213, endPoint x: 657, endPoint y: 266, distance: 89.5
click at [657, 266] on div "**********" at bounding box center [817, 294] width 496 height 197
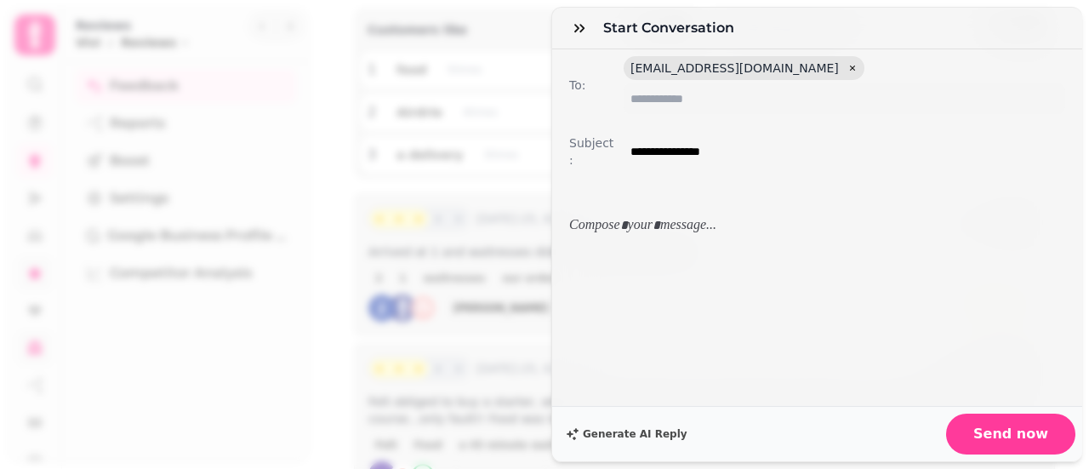
click at [570, 214] on div at bounding box center [817, 226] width 496 height 47
click at [584, 24] on icon "button" at bounding box center [579, 28] width 17 height 17
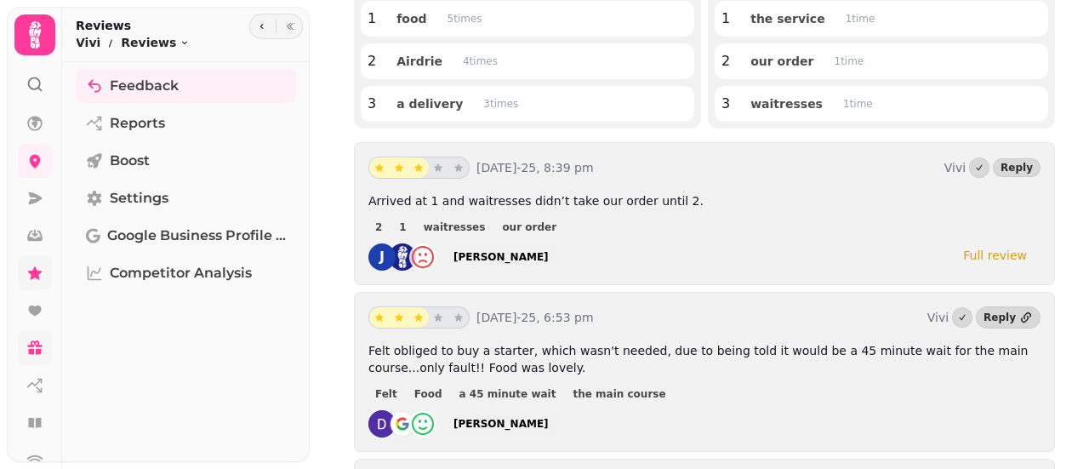
scroll to position [289, 0]
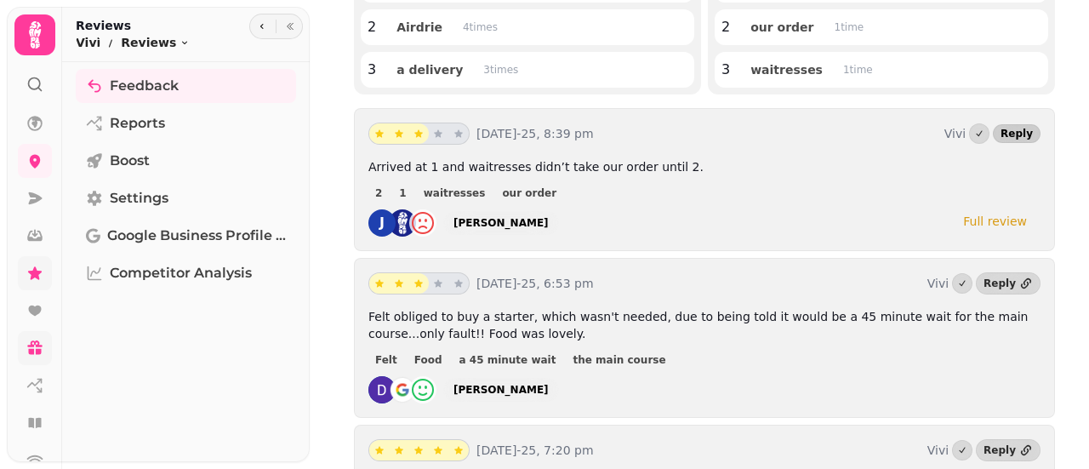
click at [1013, 134] on span "Reply" at bounding box center [1017, 134] width 32 height 10
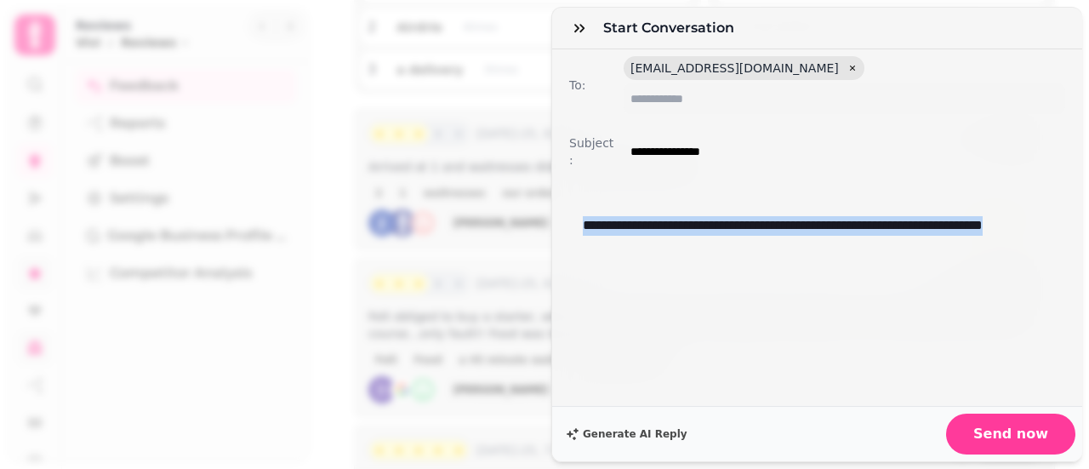
drag, startPoint x: 577, startPoint y: 218, endPoint x: 591, endPoint y: 177, distance: 43.1
click at [631, 238] on div "**********" at bounding box center [817, 236] width 496 height 66
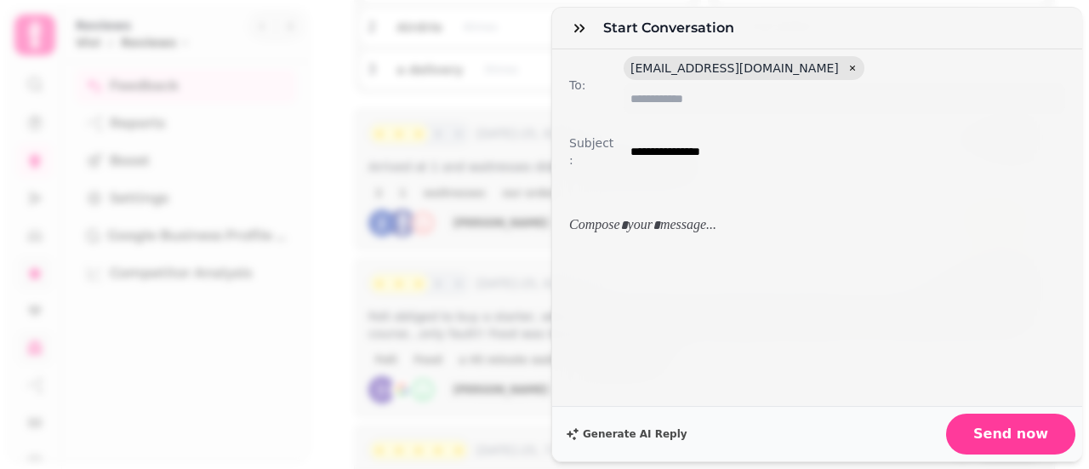
click at [691, 223] on p at bounding box center [811, 226] width 456 height 20
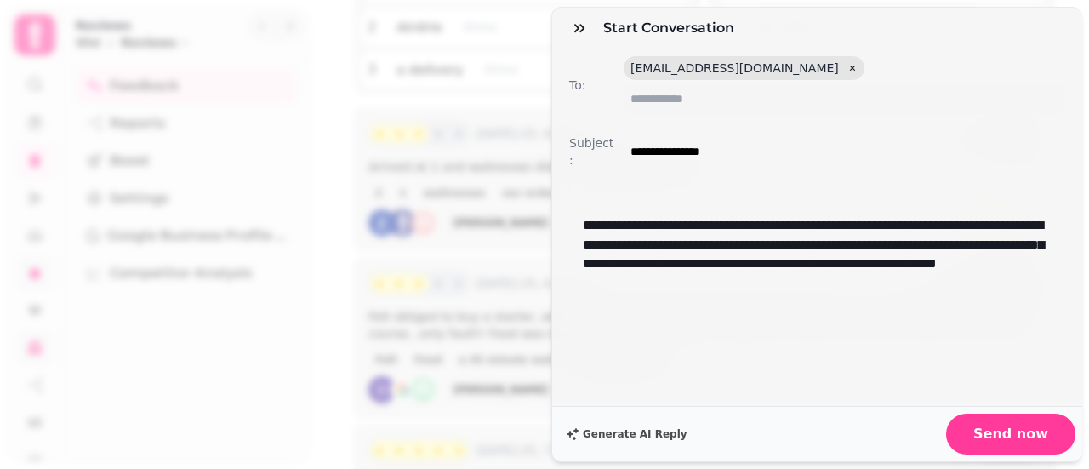
scroll to position [0, 0]
click at [989, 427] on span "Send now" at bounding box center [1011, 434] width 75 height 14
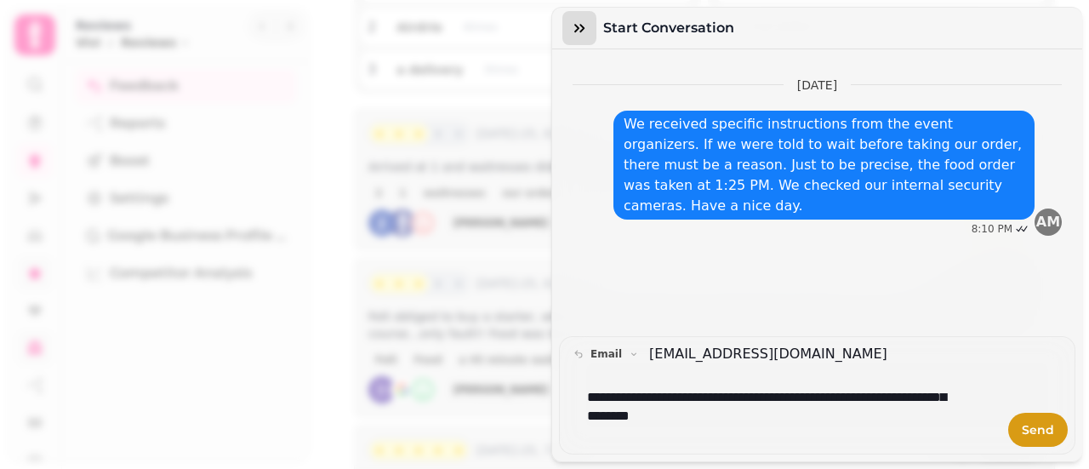
click at [589, 28] on button "button" at bounding box center [580, 28] width 34 height 34
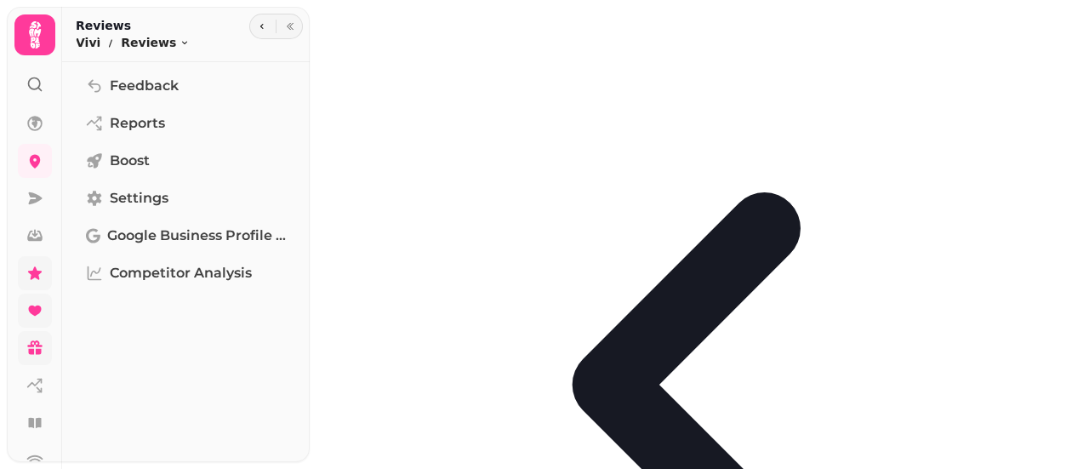
click at [36, 300] on link at bounding box center [35, 311] width 34 height 34
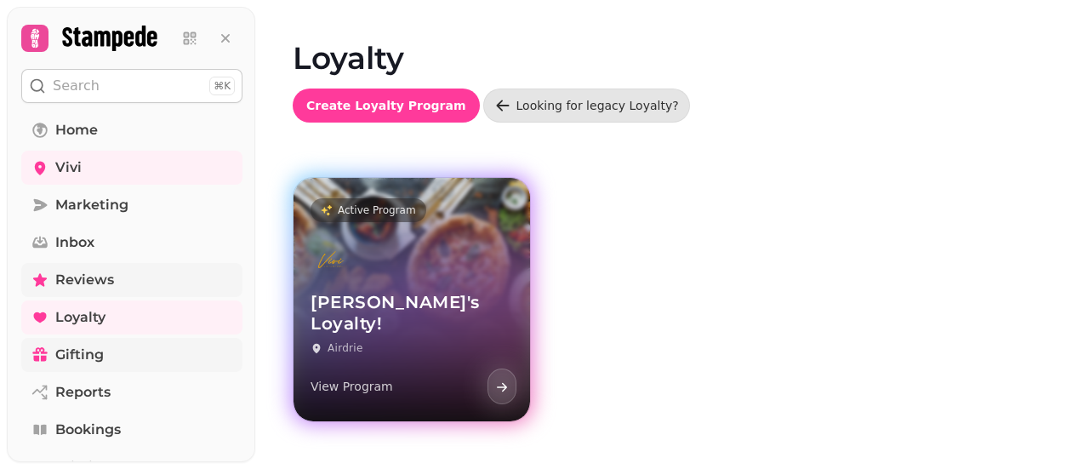
click at [414, 278] on div "[PERSON_NAME]'s Loyalty! Airdrie View Program" at bounding box center [412, 322] width 237 height 197
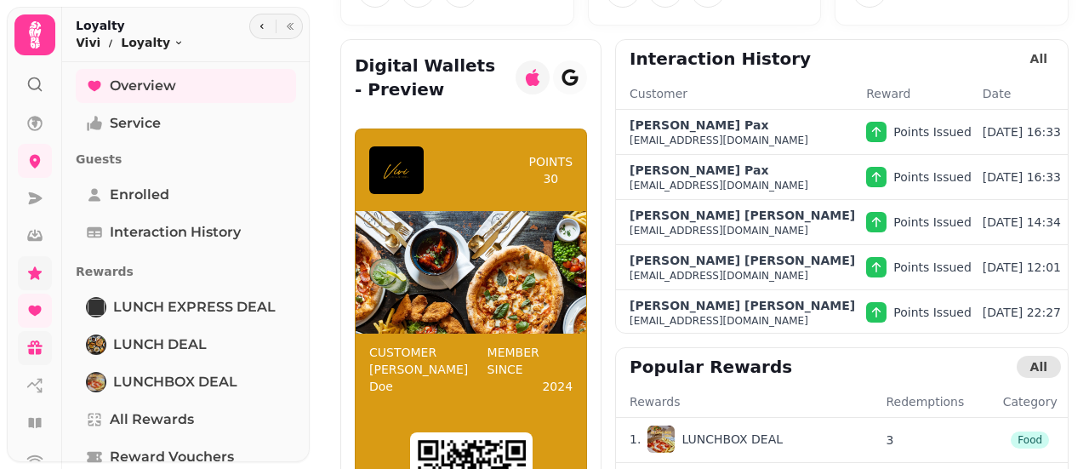
scroll to position [335, 0]
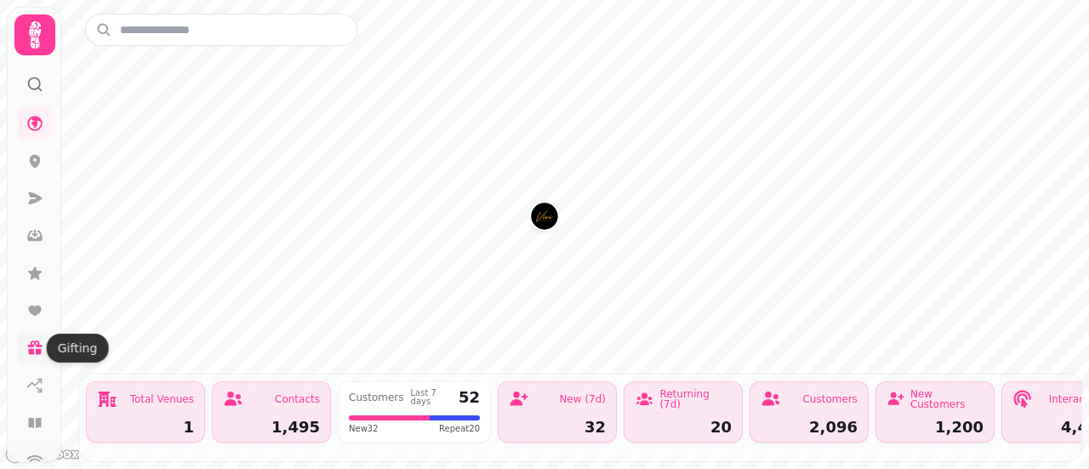
click at [34, 352] on icon at bounding box center [34, 348] width 17 height 17
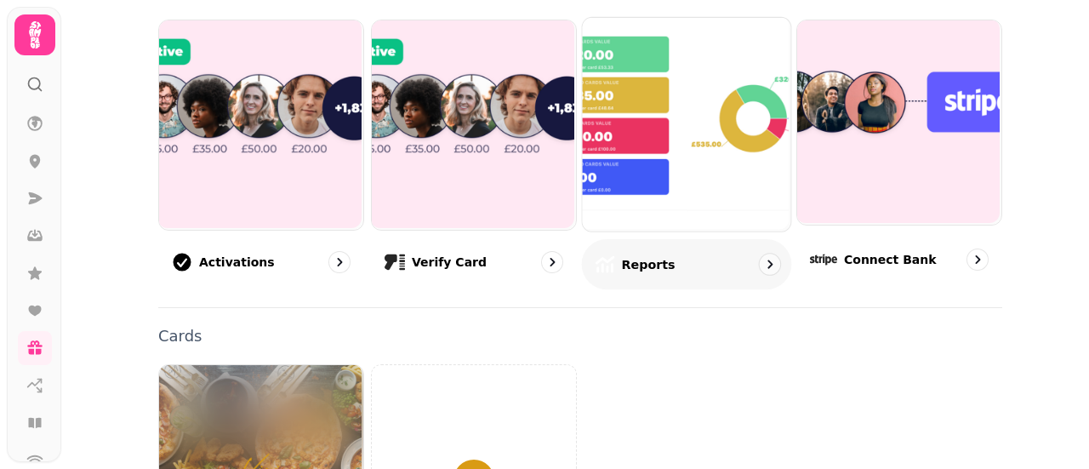
scroll to position [85, 0]
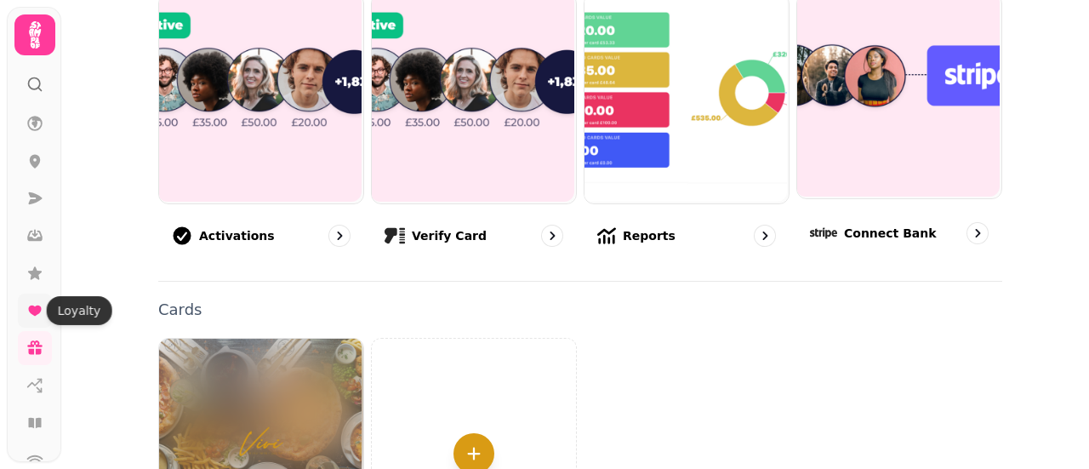
click at [32, 309] on icon at bounding box center [34, 311] width 13 height 10
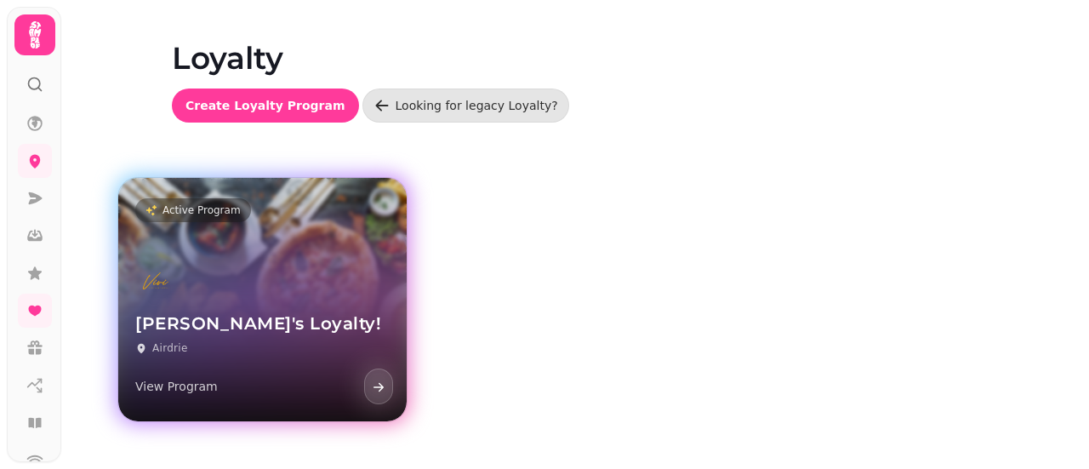
click at [272, 283] on div "[PERSON_NAME]'s Loyalty! Airdrie View Program" at bounding box center [262, 333] width 289 height 176
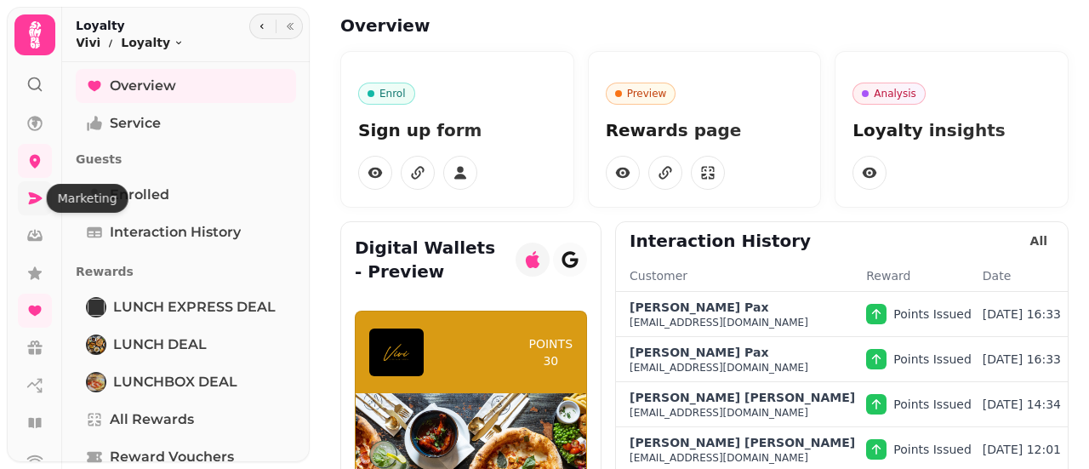
click at [36, 195] on icon at bounding box center [36, 198] width 14 height 12
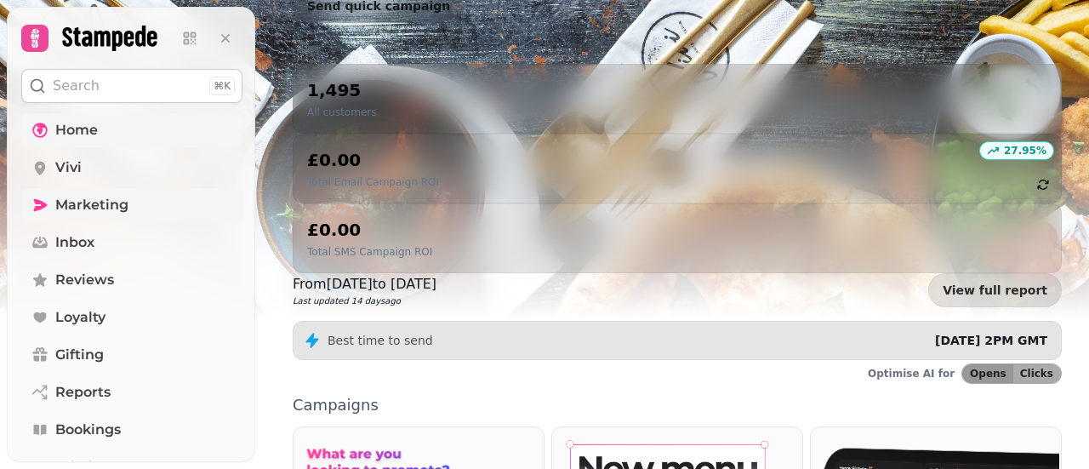
scroll to position [170, 0]
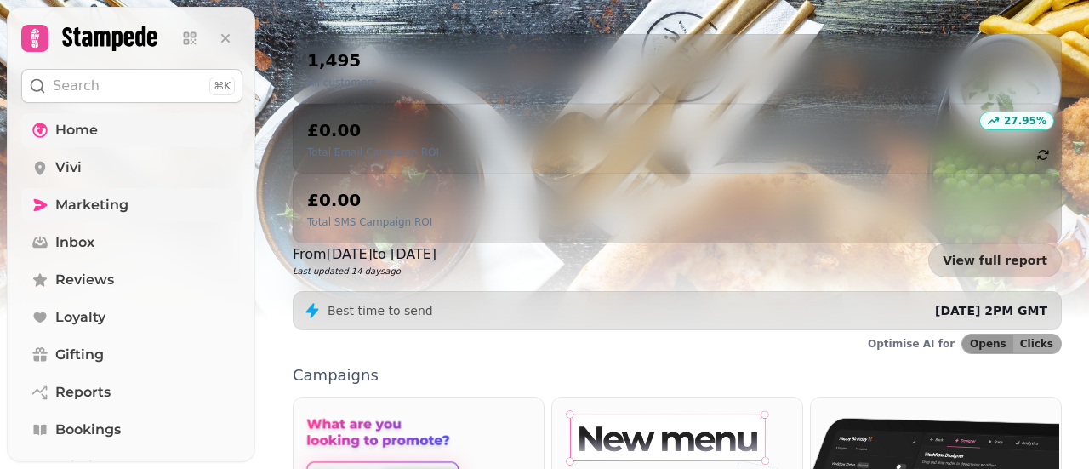
click at [41, 123] on icon at bounding box center [39, 130] width 15 height 15
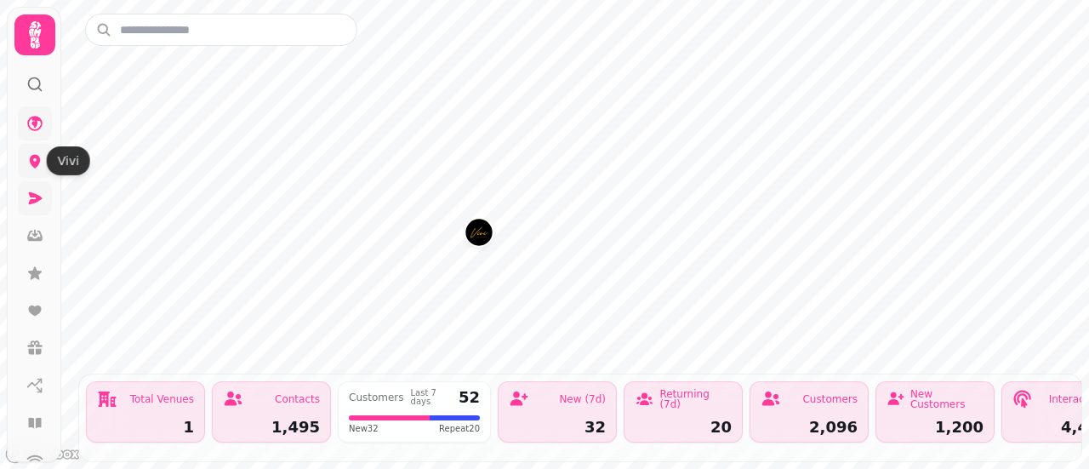
click at [31, 163] on icon at bounding box center [35, 162] width 11 height 14
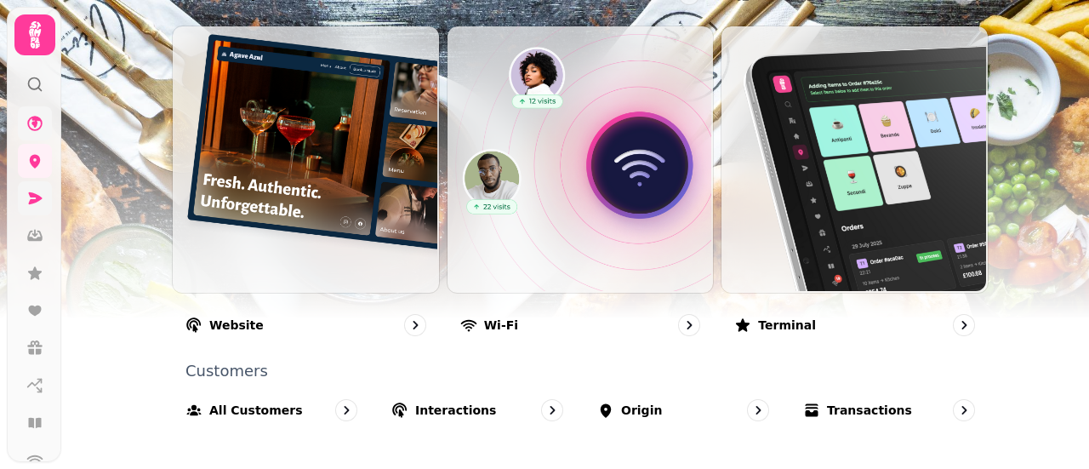
scroll to position [1255, 0]
